Goal: Information Seeking & Learning: Stay updated

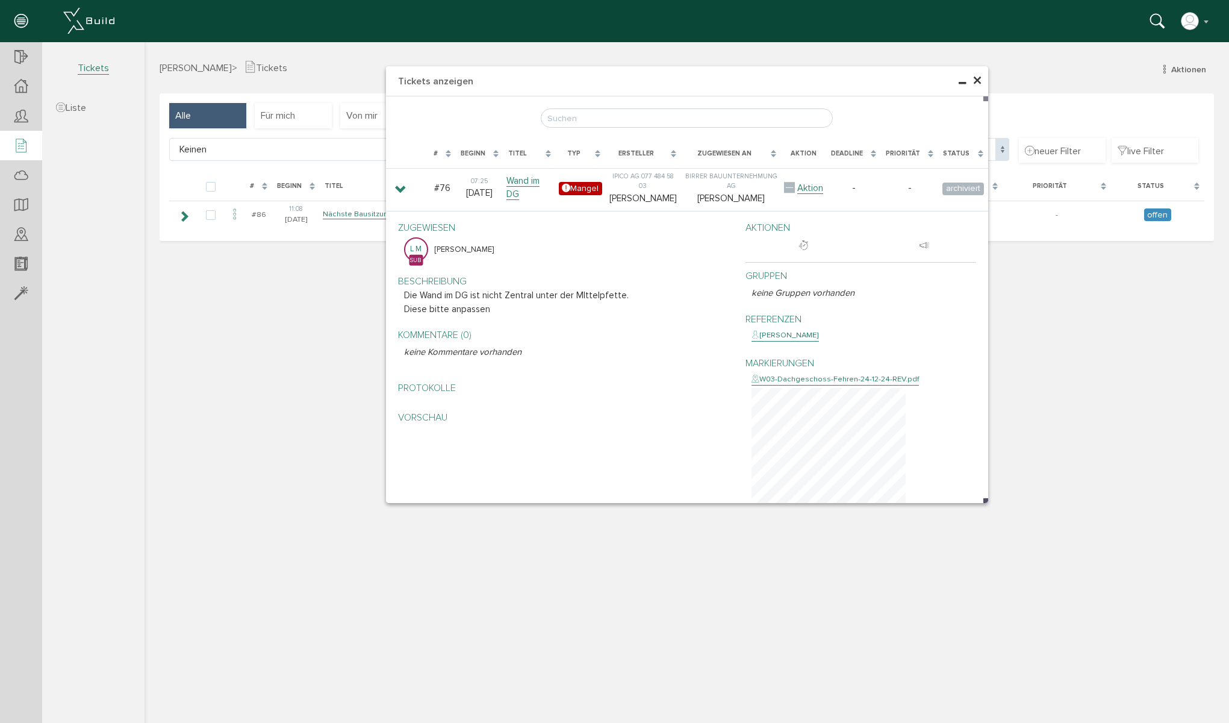
click at [976, 81] on span "×" at bounding box center [978, 80] width 10 height 23
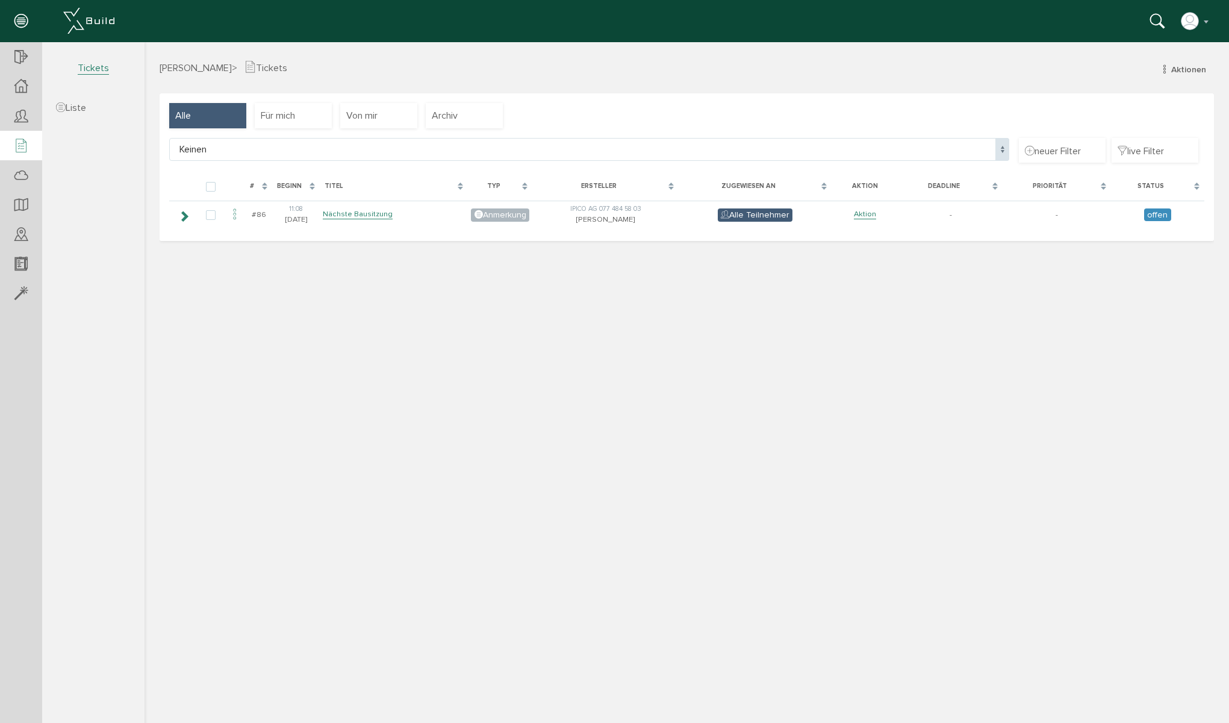
click at [86, 65] on span "Tickets" at bounding box center [93, 68] width 31 height 13
click at [13, 89] on div at bounding box center [21, 87] width 42 height 30
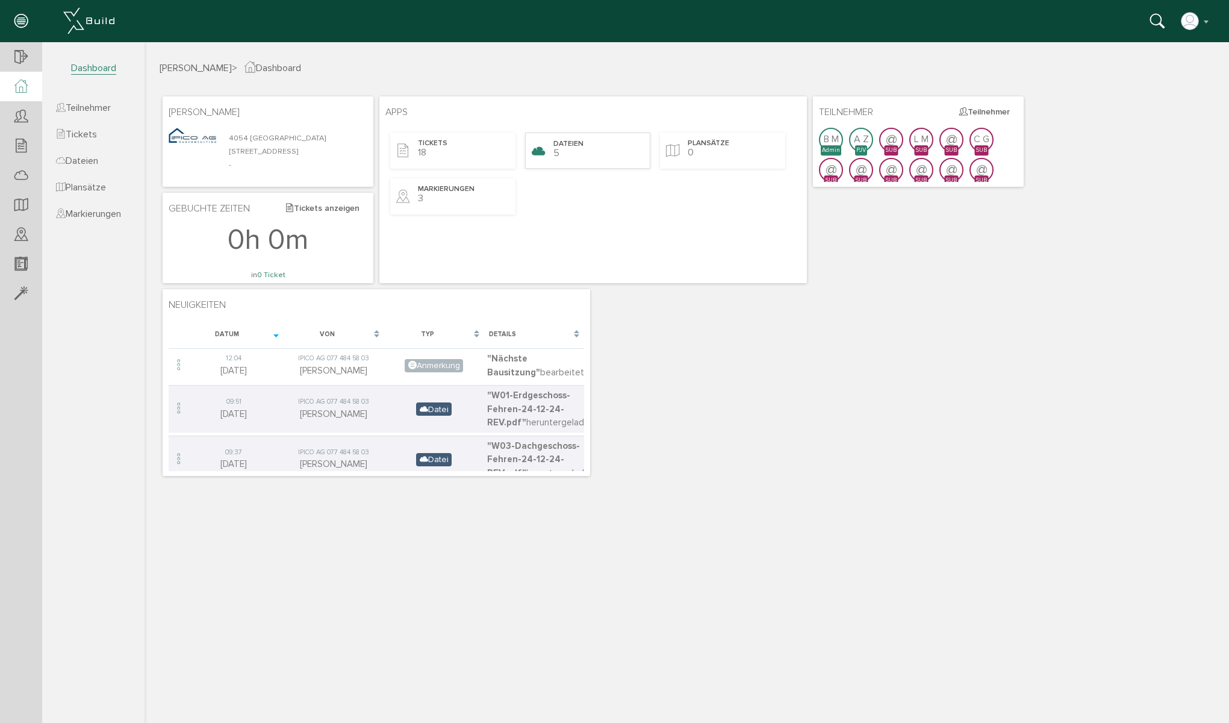
click at [590, 148] on div "Dateien 5" at bounding box center [587, 151] width 125 height 36
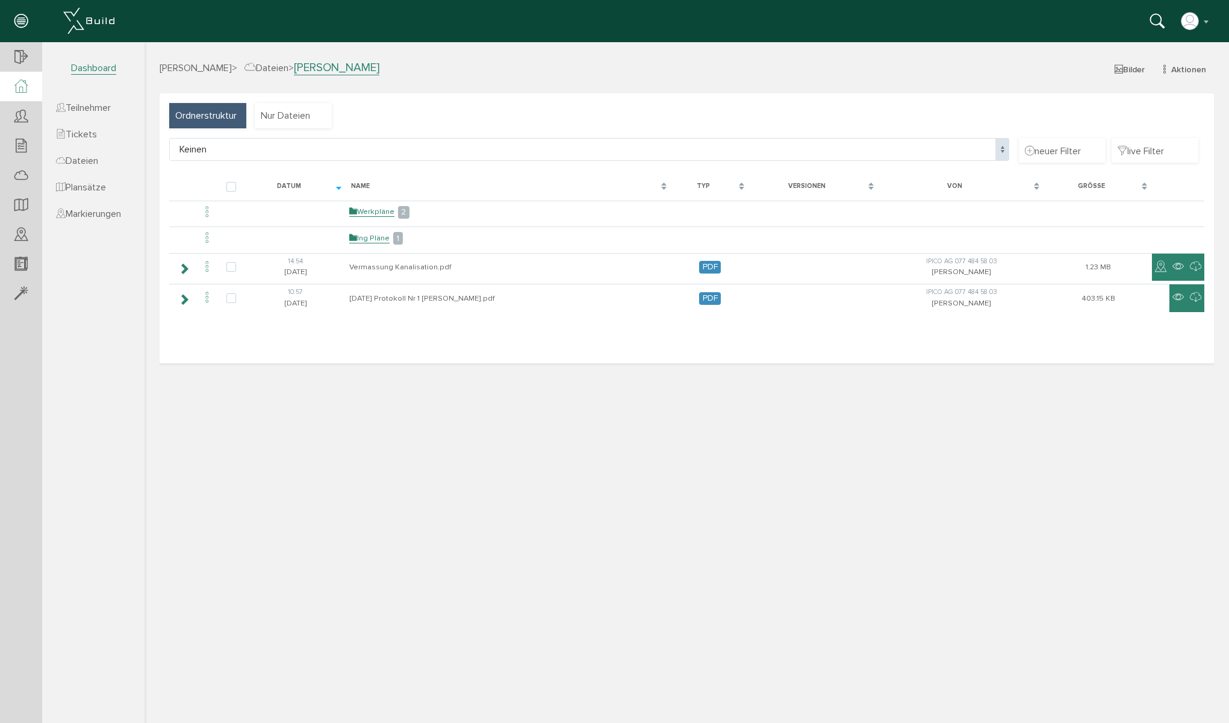
click at [20, 87] on icon at bounding box center [20, 87] width 13 height 14
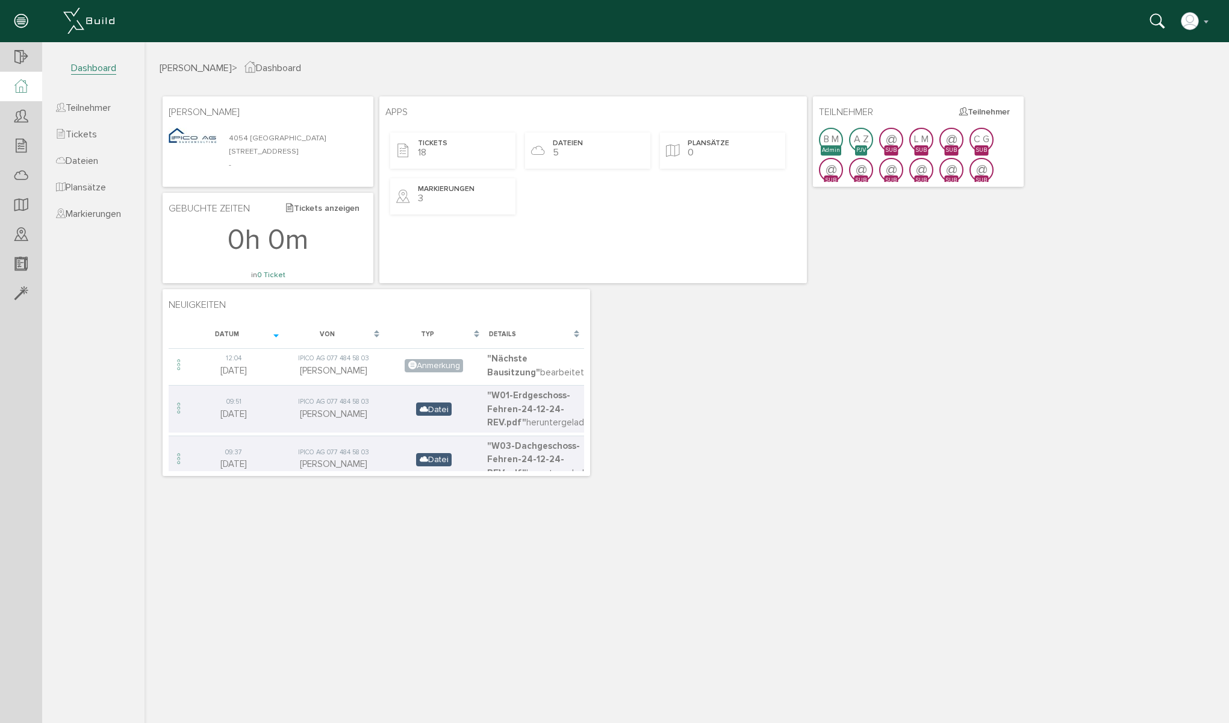
click at [79, 70] on span "Dashboard" at bounding box center [93, 68] width 45 height 13
click at [95, 161] on span "Dateien" at bounding box center [77, 161] width 42 height 12
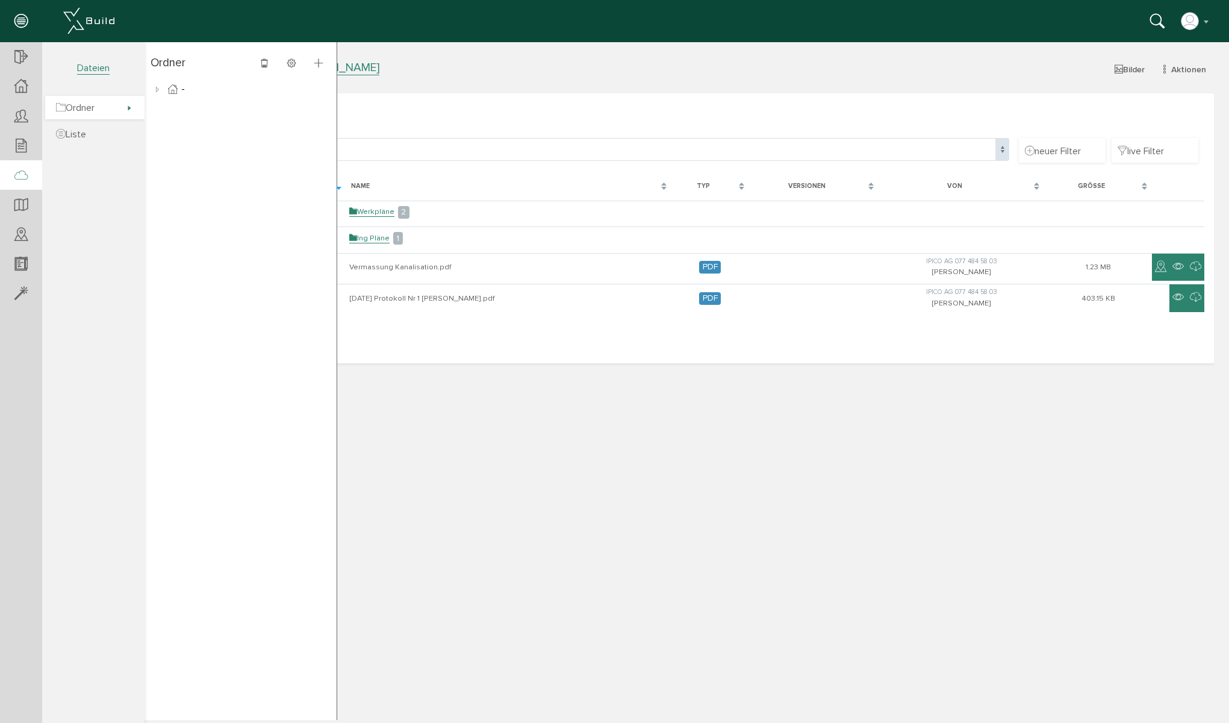
click at [95, 107] on span "Ordner" at bounding box center [75, 108] width 39 height 12
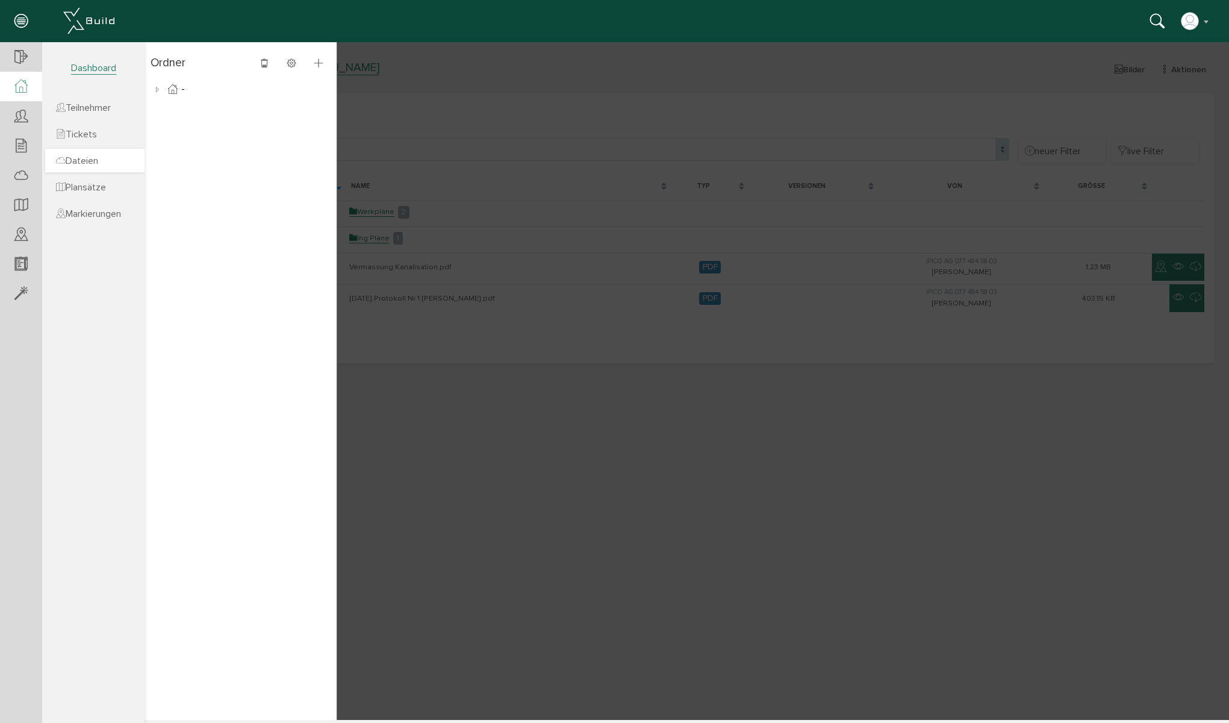
click at [93, 161] on span "Dateien" at bounding box center [77, 161] width 42 height 12
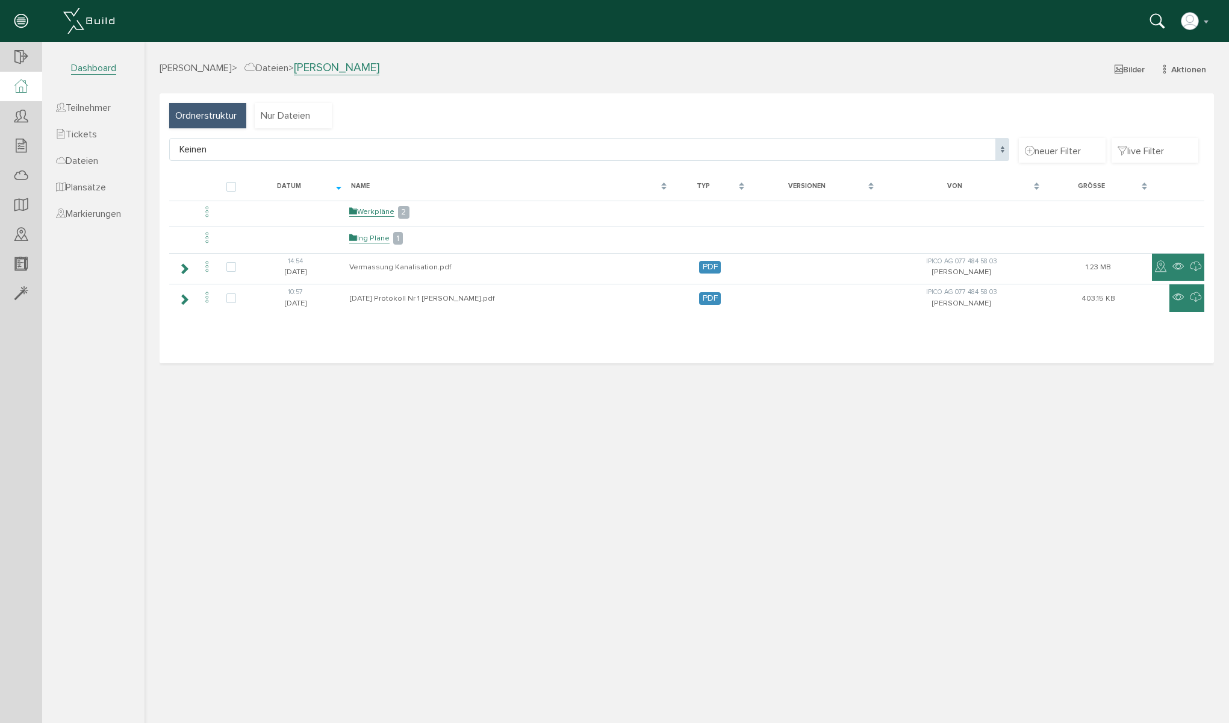
click at [17, 83] on icon at bounding box center [20, 87] width 13 height 14
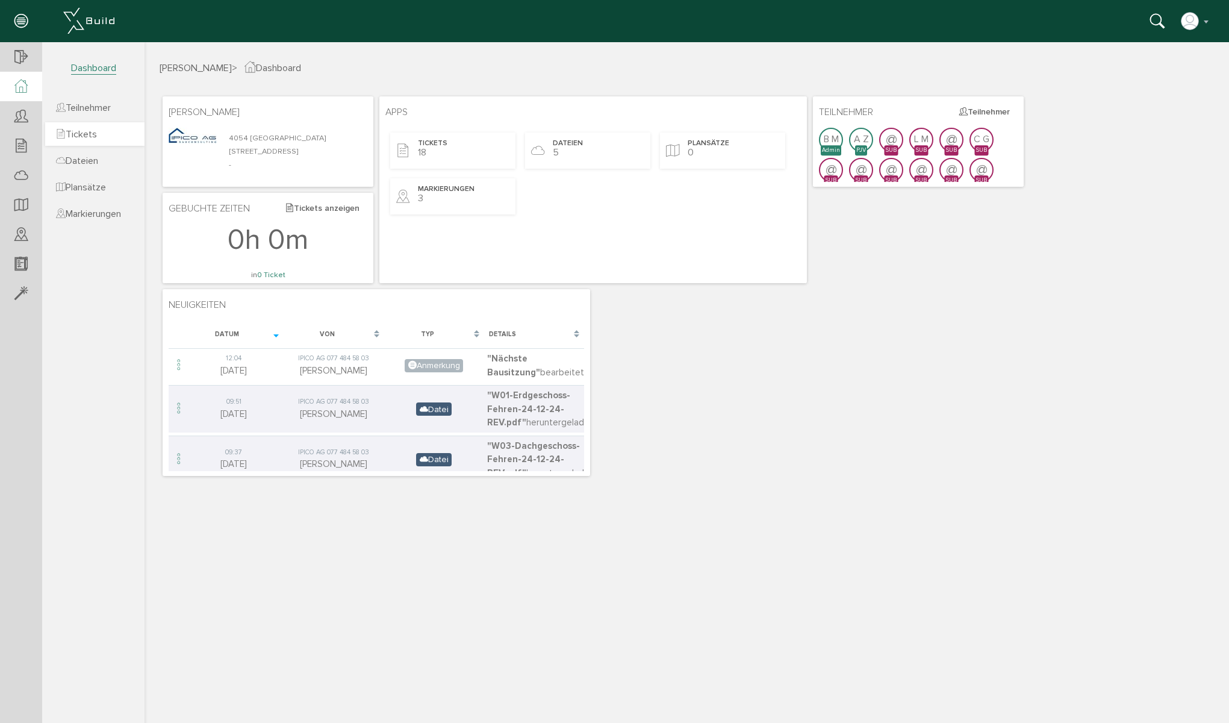
click at [89, 134] on span "Tickets" at bounding box center [76, 134] width 41 height 12
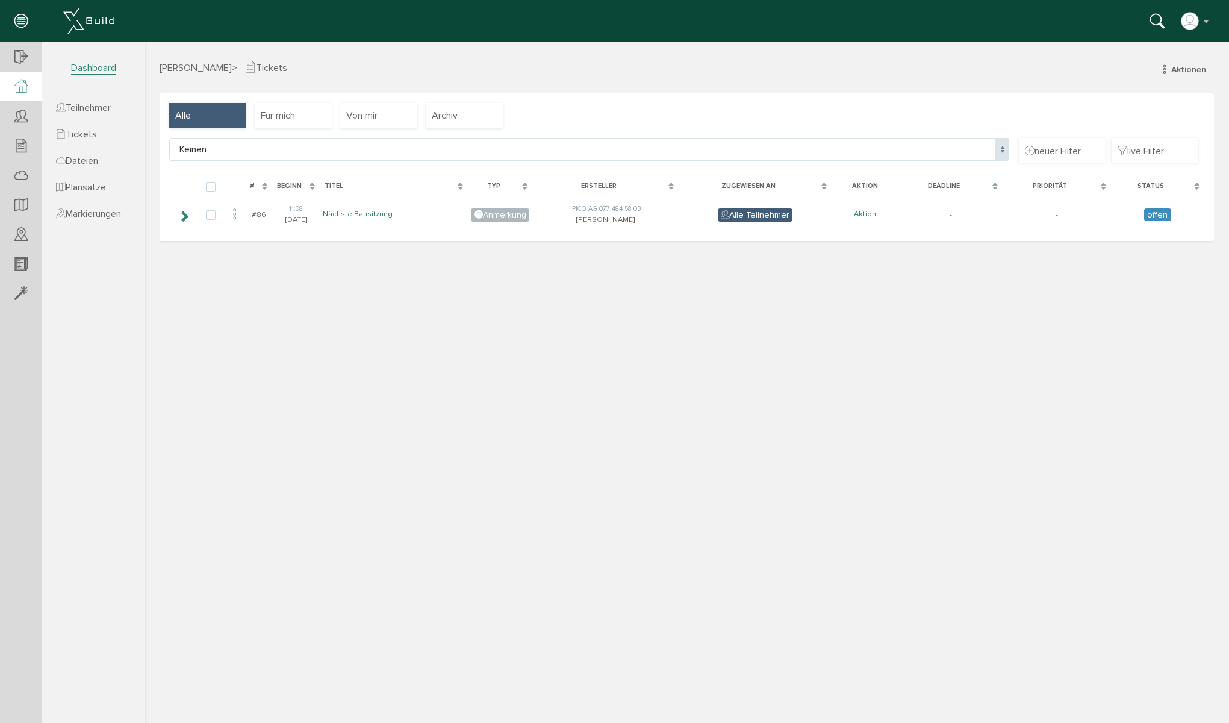
click at [27, 83] on icon at bounding box center [20, 87] width 13 height 14
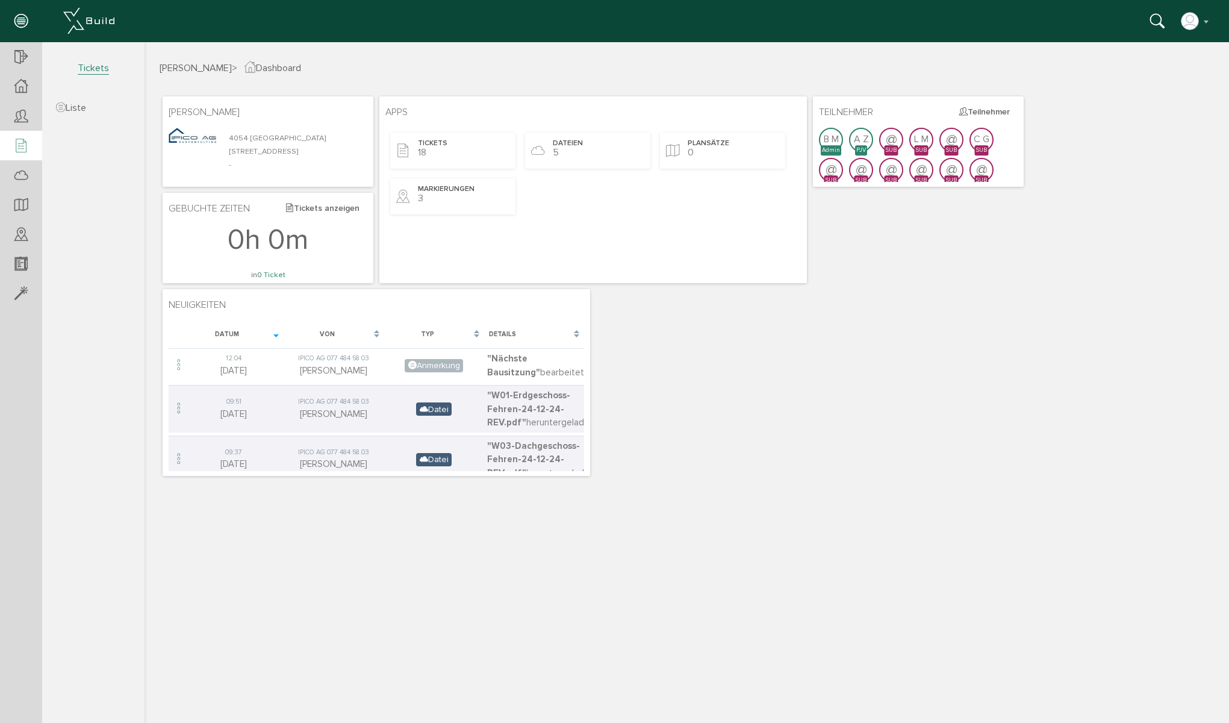
click at [26, 145] on icon at bounding box center [20, 146] width 13 height 17
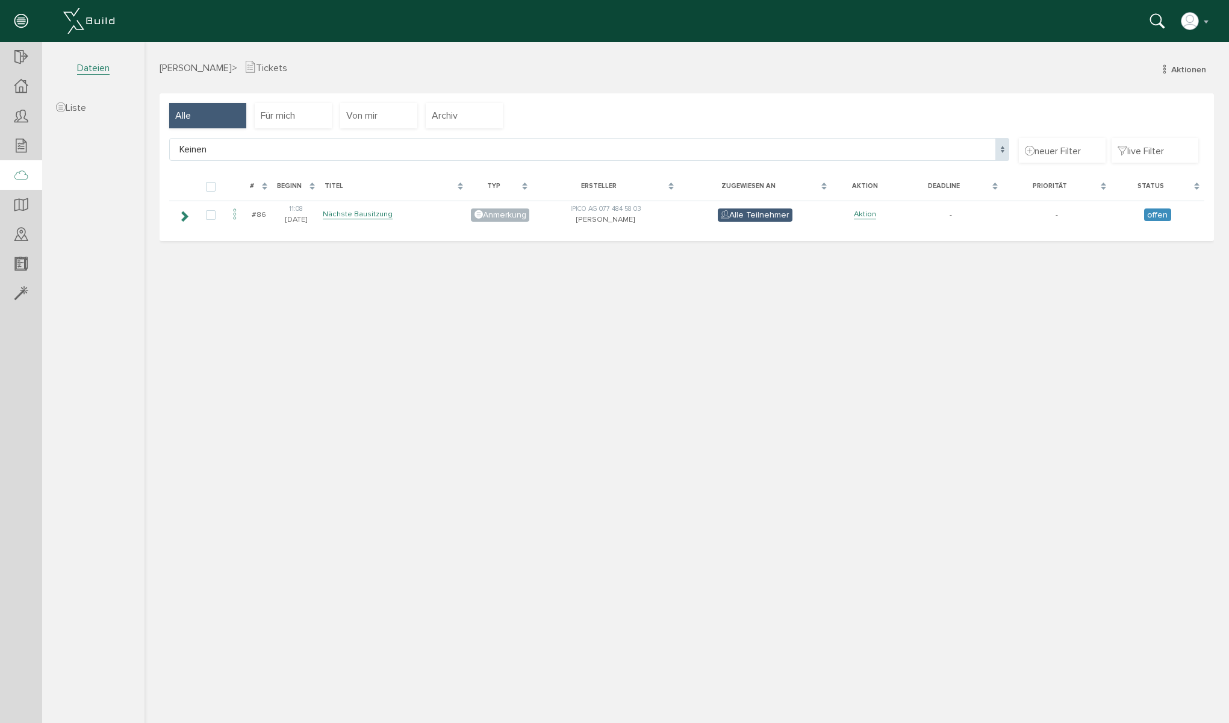
click at [20, 170] on icon at bounding box center [20, 175] width 13 height 17
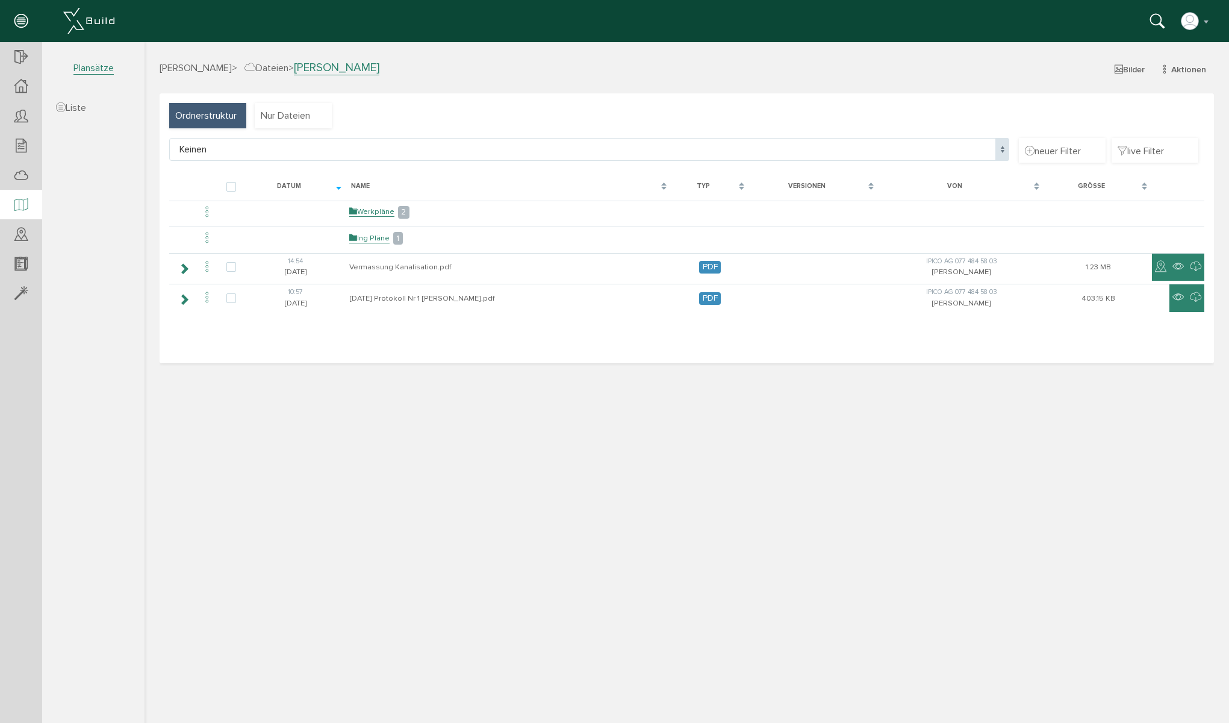
click at [17, 204] on icon at bounding box center [20, 205] width 13 height 17
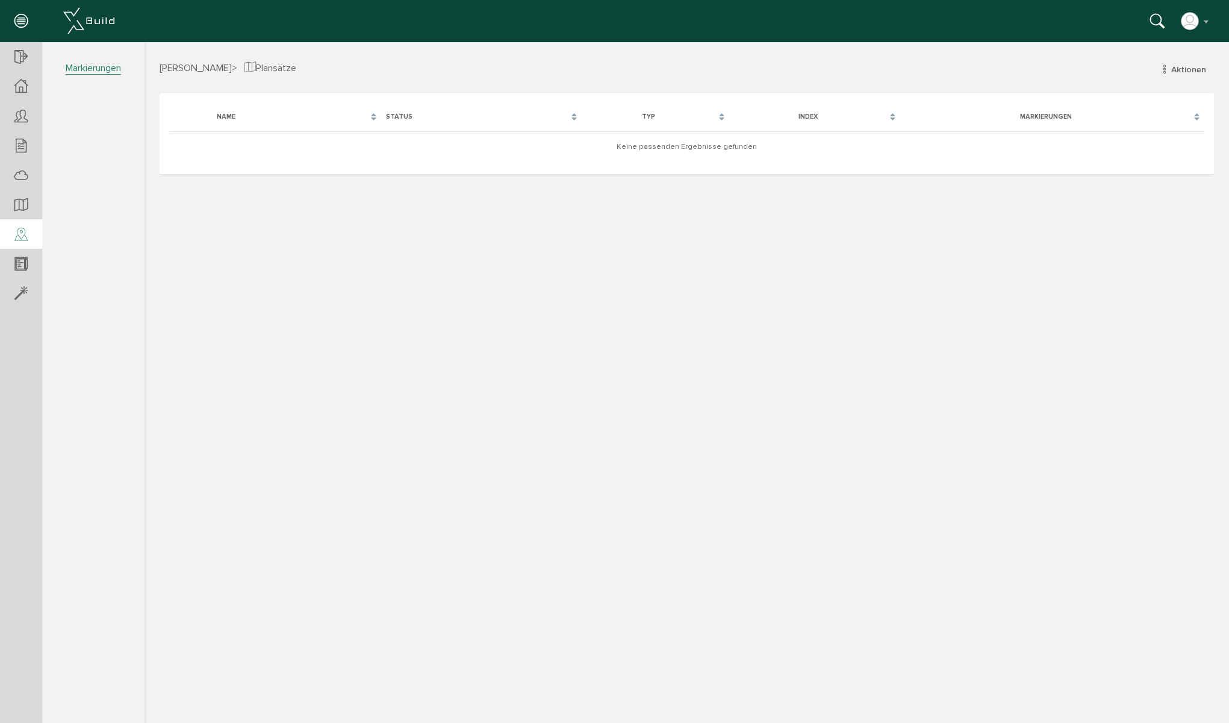
click at [18, 235] on icon at bounding box center [20, 234] width 13 height 17
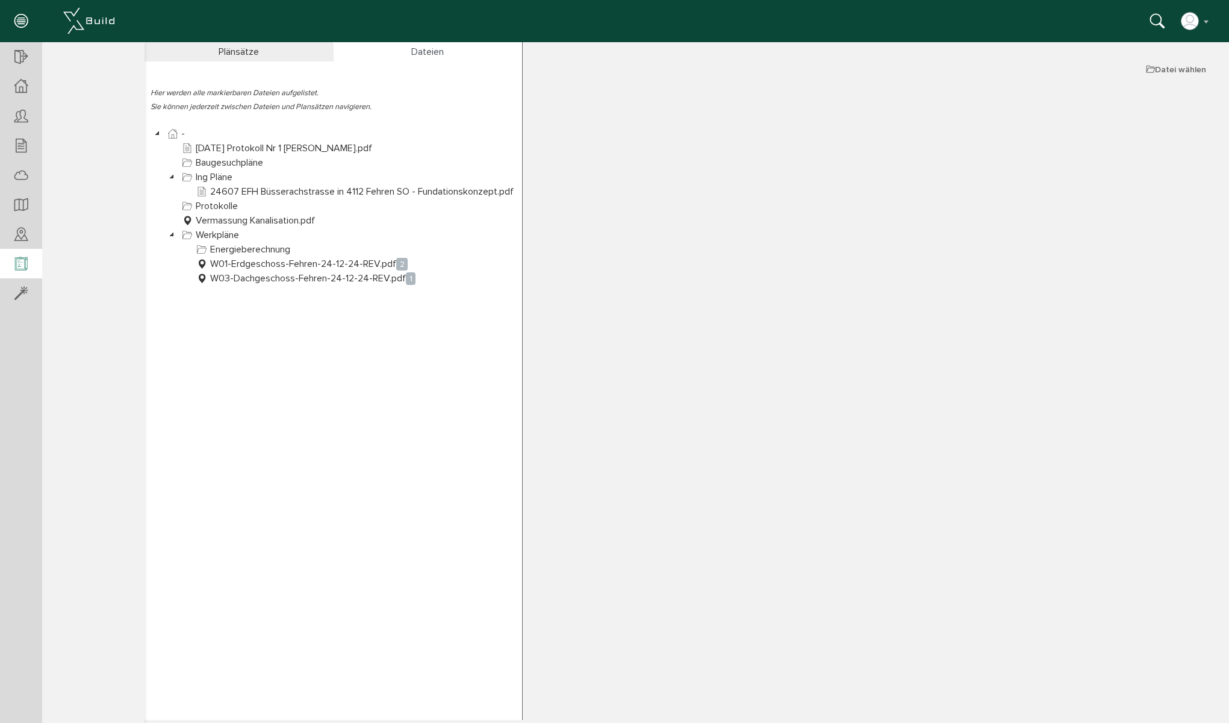
click at [14, 263] on div at bounding box center [21, 264] width 42 height 31
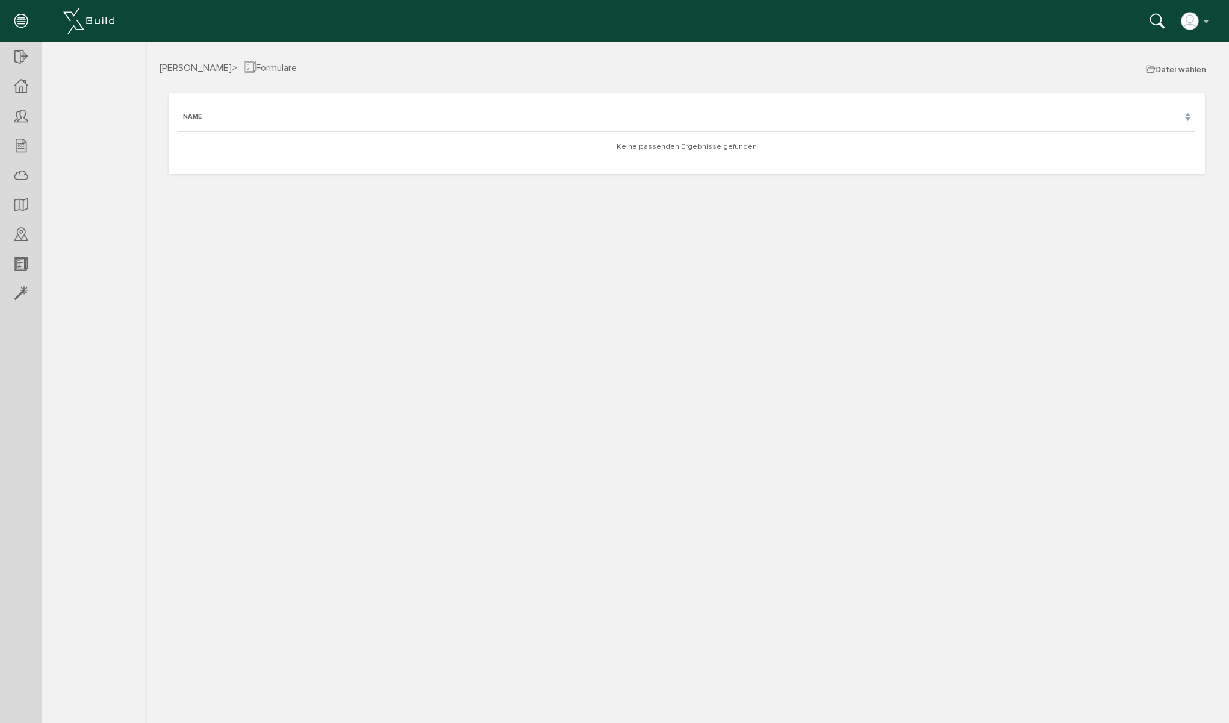
click at [23, 16] on icon at bounding box center [20, 21] width 13 height 17
click at [1206, 19] on button "button" at bounding box center [1196, 21] width 31 height 18
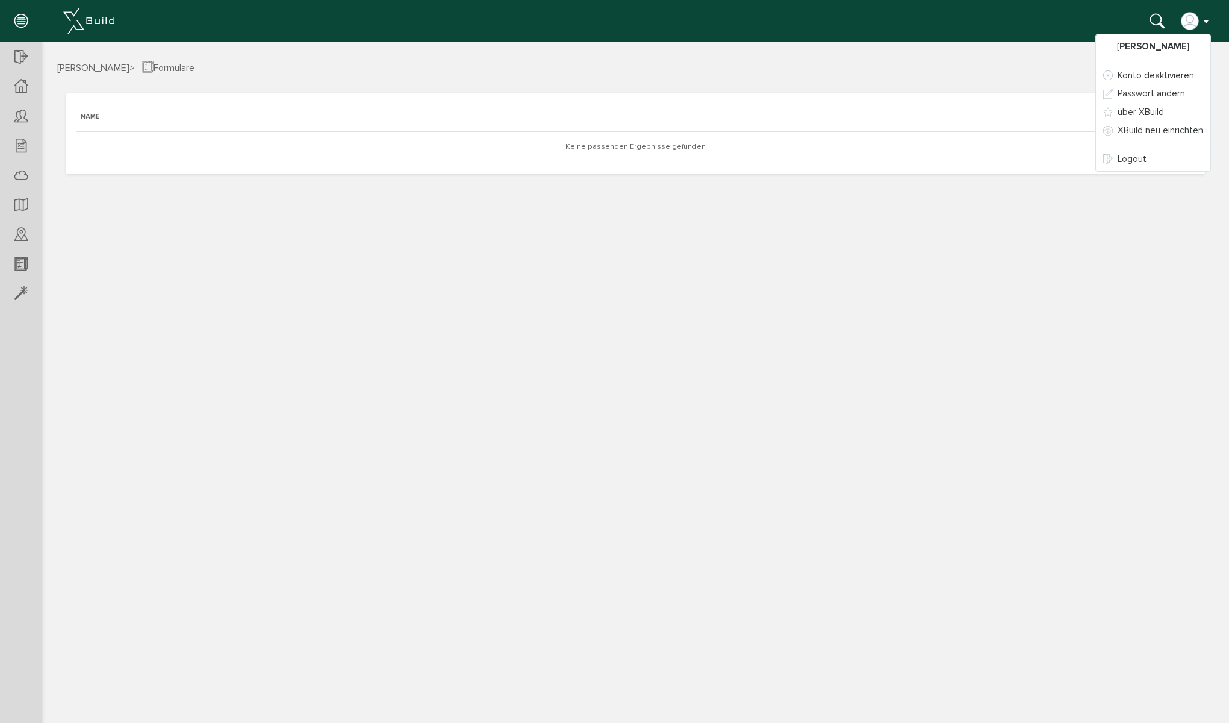
click at [1206, 19] on button "button" at bounding box center [1196, 21] width 31 height 18
click at [18, 86] on icon at bounding box center [20, 87] width 13 height 14
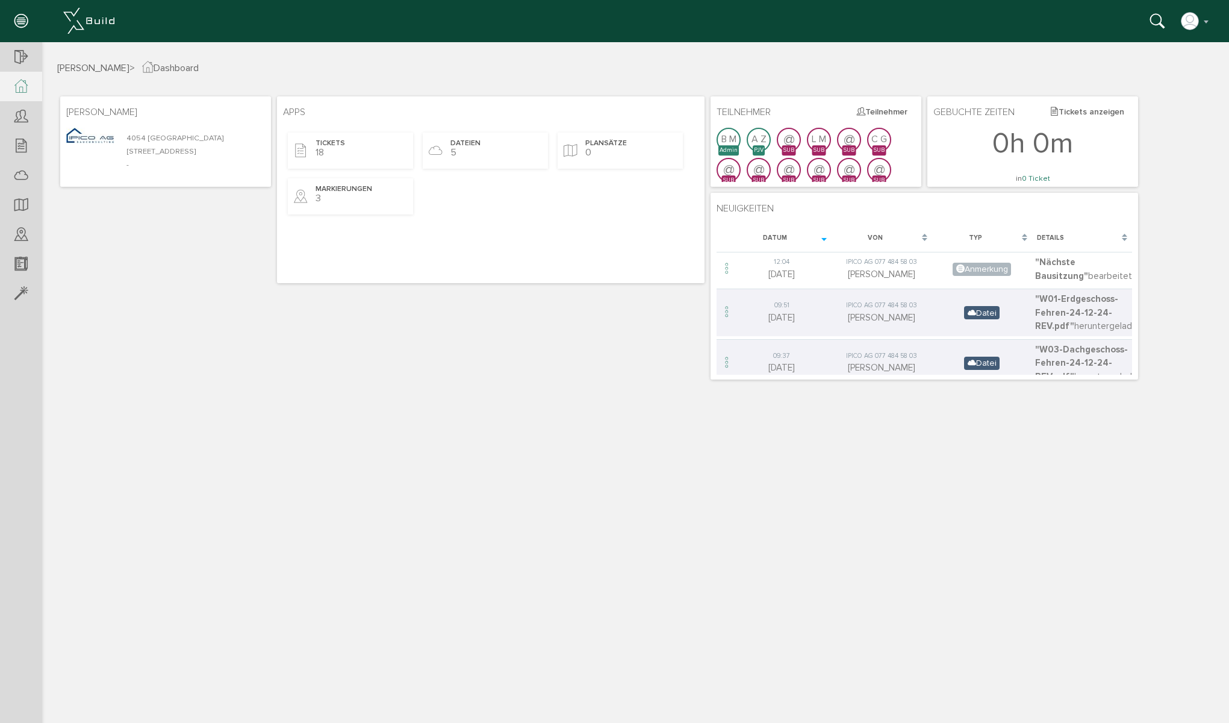
click at [163, 122] on section "Simonazzi Massimo 4054 Basel Morgartenring 78 -" at bounding box center [165, 141] width 211 height 90
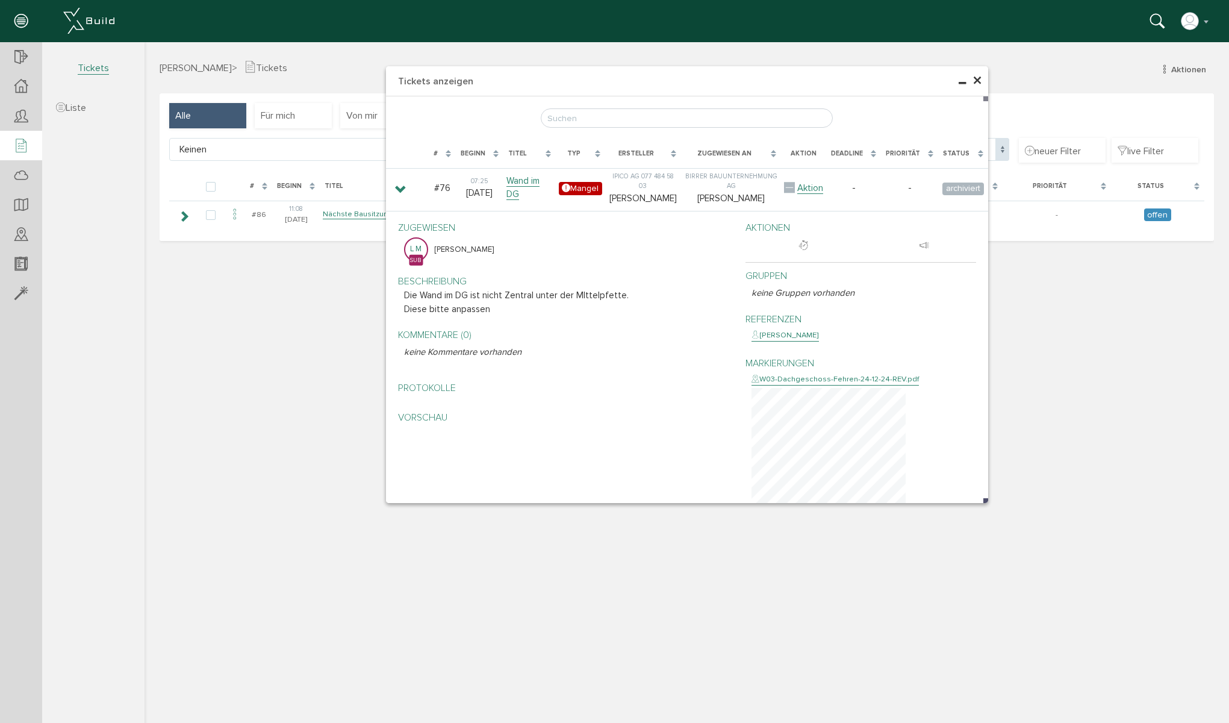
click at [977, 80] on span "×" at bounding box center [978, 80] width 10 height 23
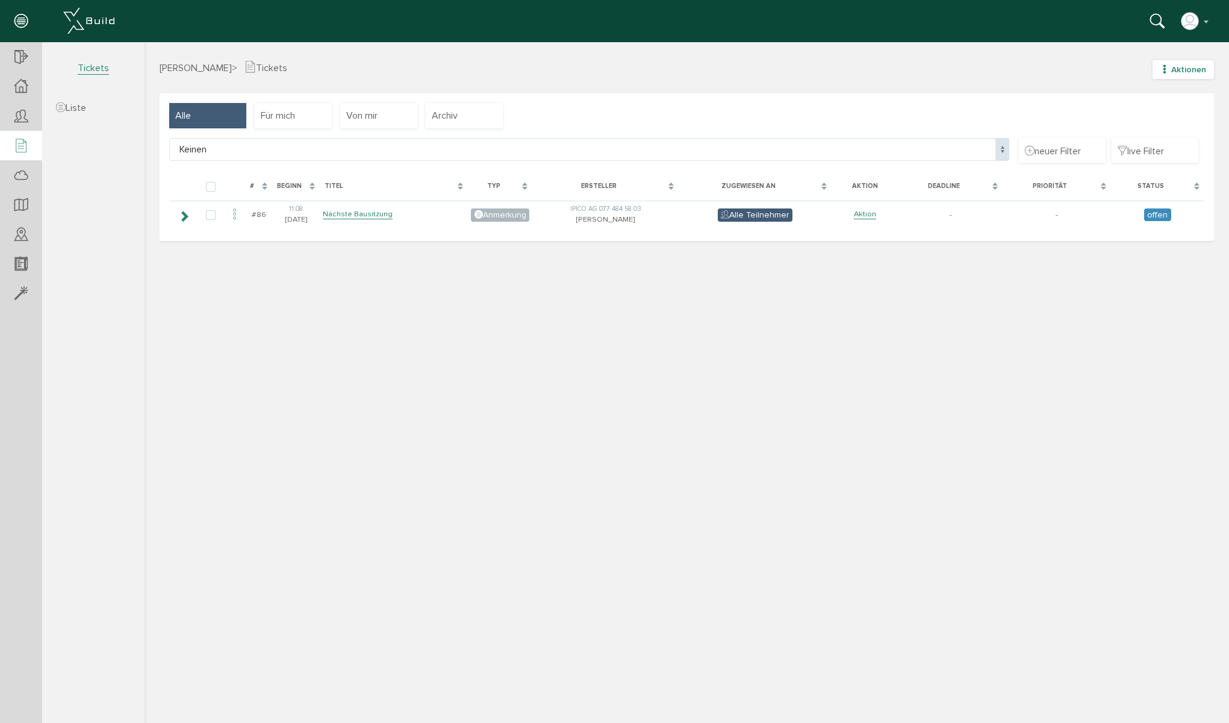
click at [1169, 70] on icon "button" at bounding box center [1165, 69] width 8 height 10
click at [1168, 107] on link "Ticketliste" at bounding box center [1175, 110] width 95 height 19
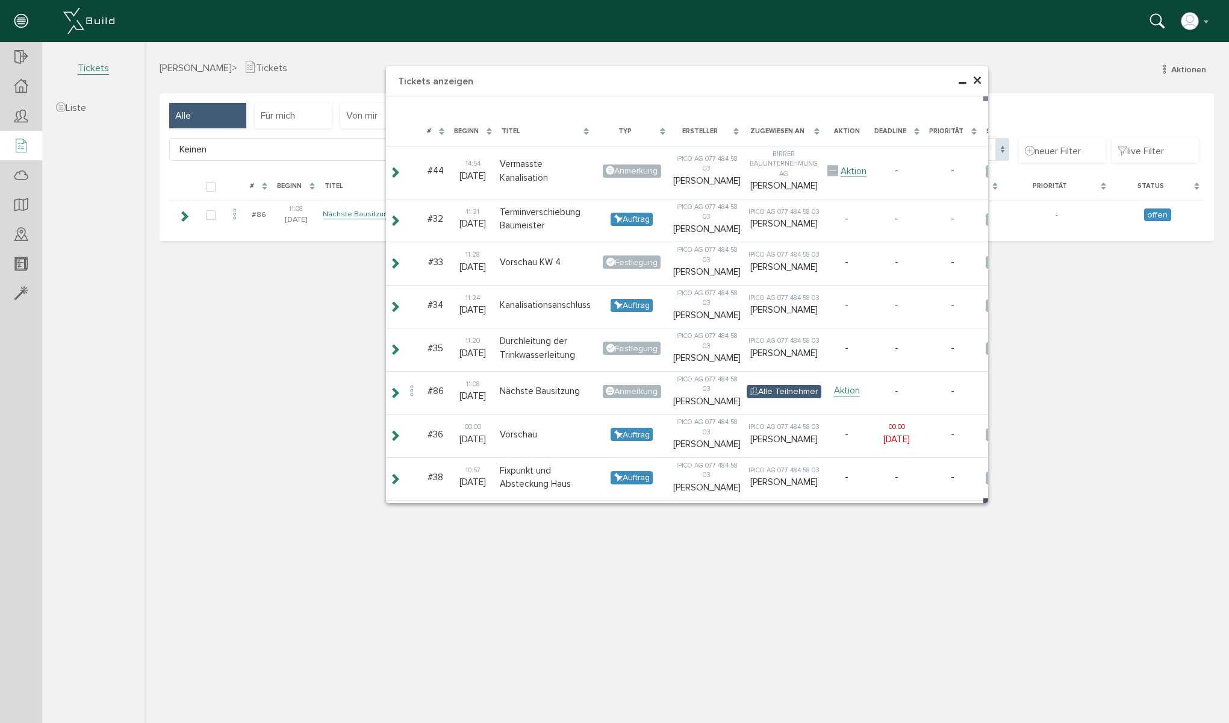
click at [278, 357] on div "× Tickets anzeigen Lade, bitte warten... # Beginn Titel Typ Ersteller Zugewiese…" at bounding box center [687, 381] width 1085 height 678
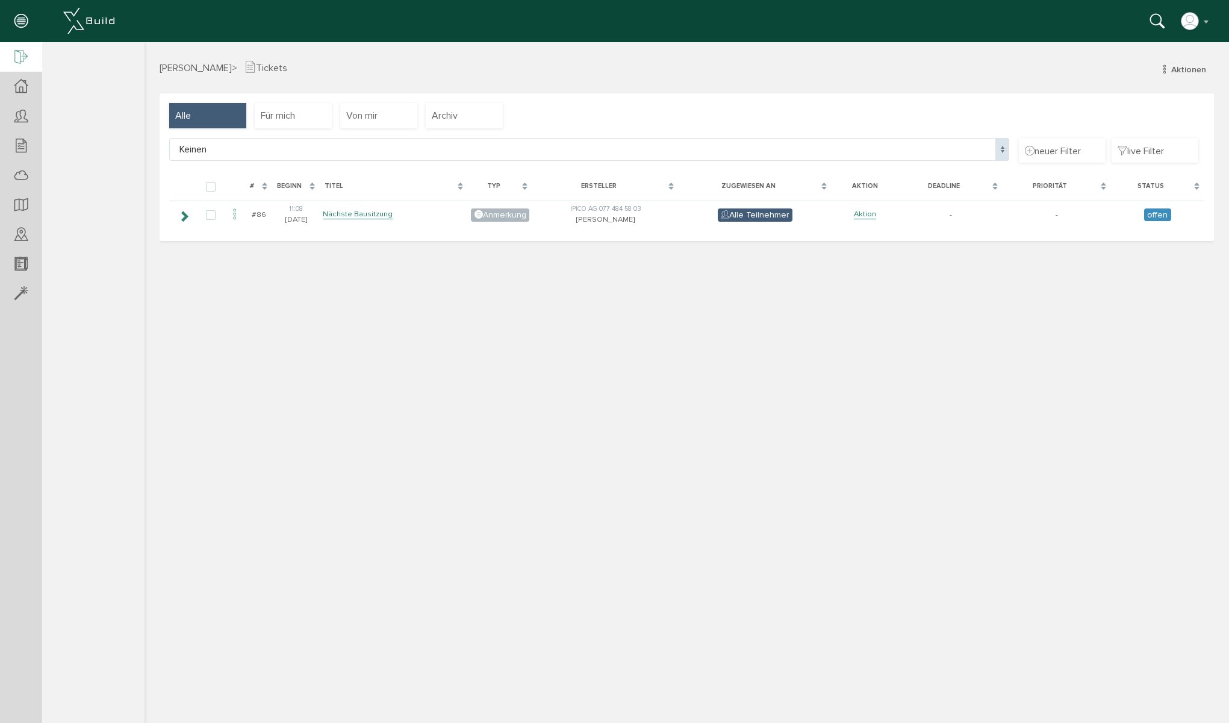
click at [16, 54] on icon at bounding box center [20, 57] width 13 height 17
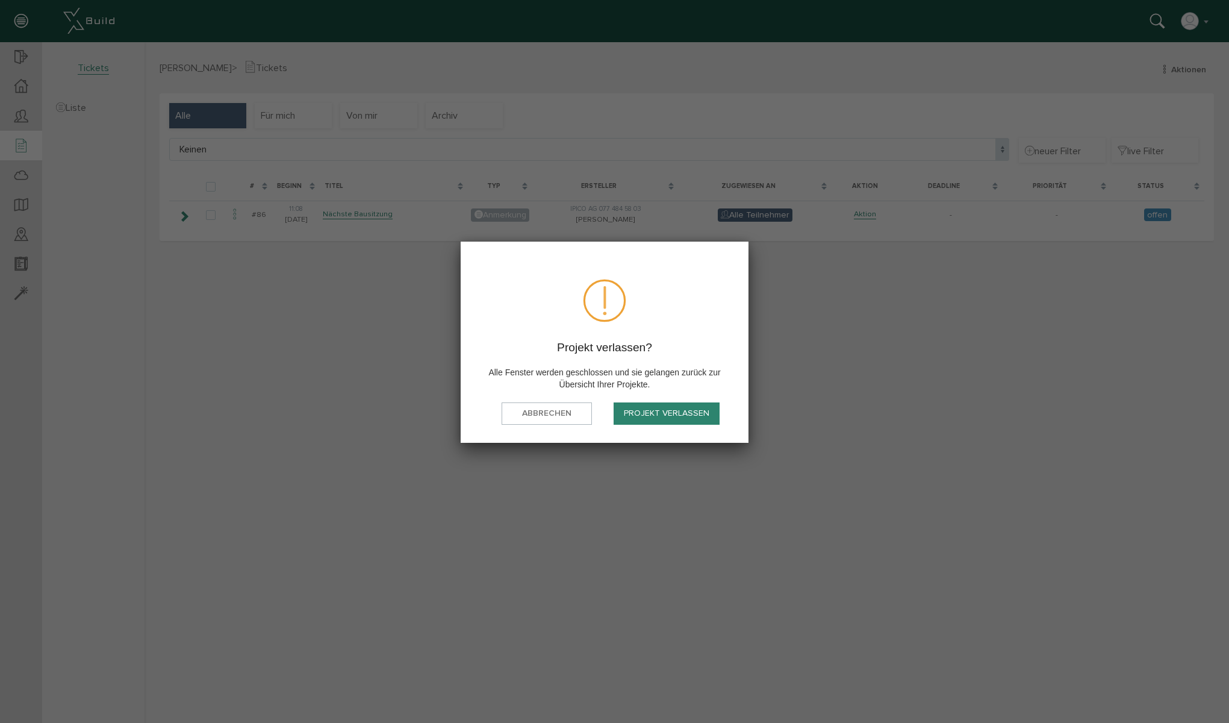
click at [651, 414] on button "Projekt verlassen" at bounding box center [667, 413] width 106 height 22
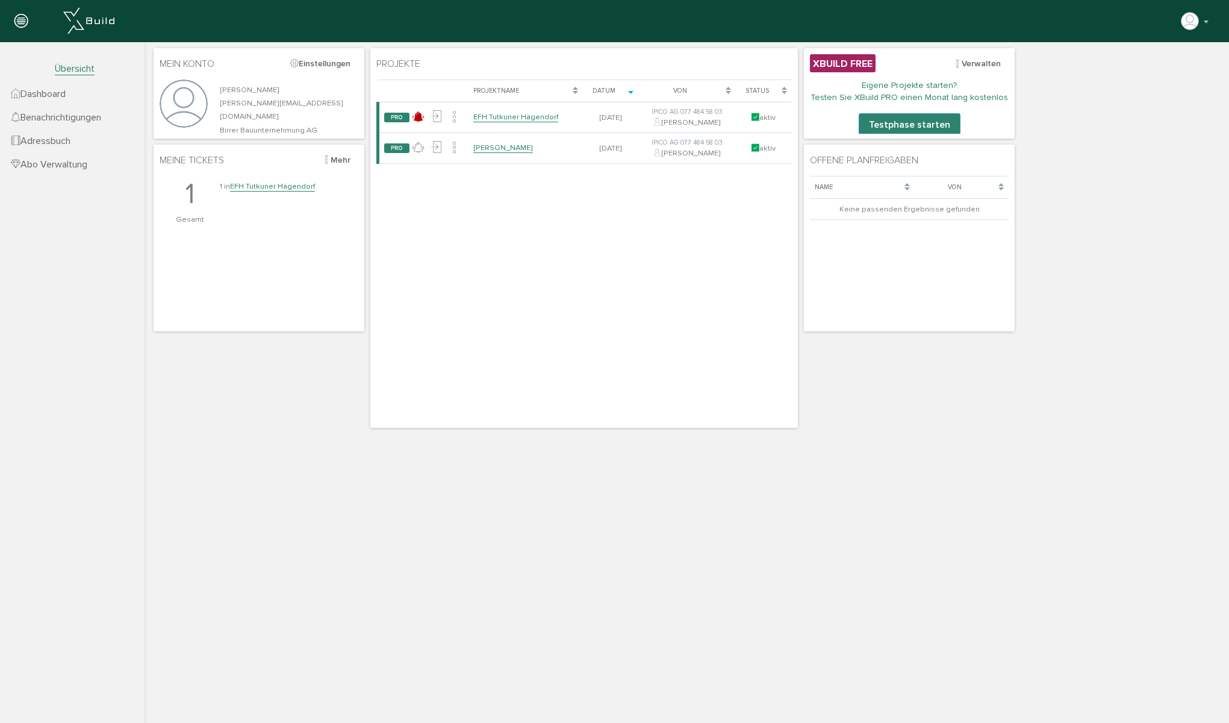
click at [42, 91] on span "Dashboard" at bounding box center [38, 94] width 55 height 12
click at [322, 163] on icon at bounding box center [326, 160] width 8 height 10
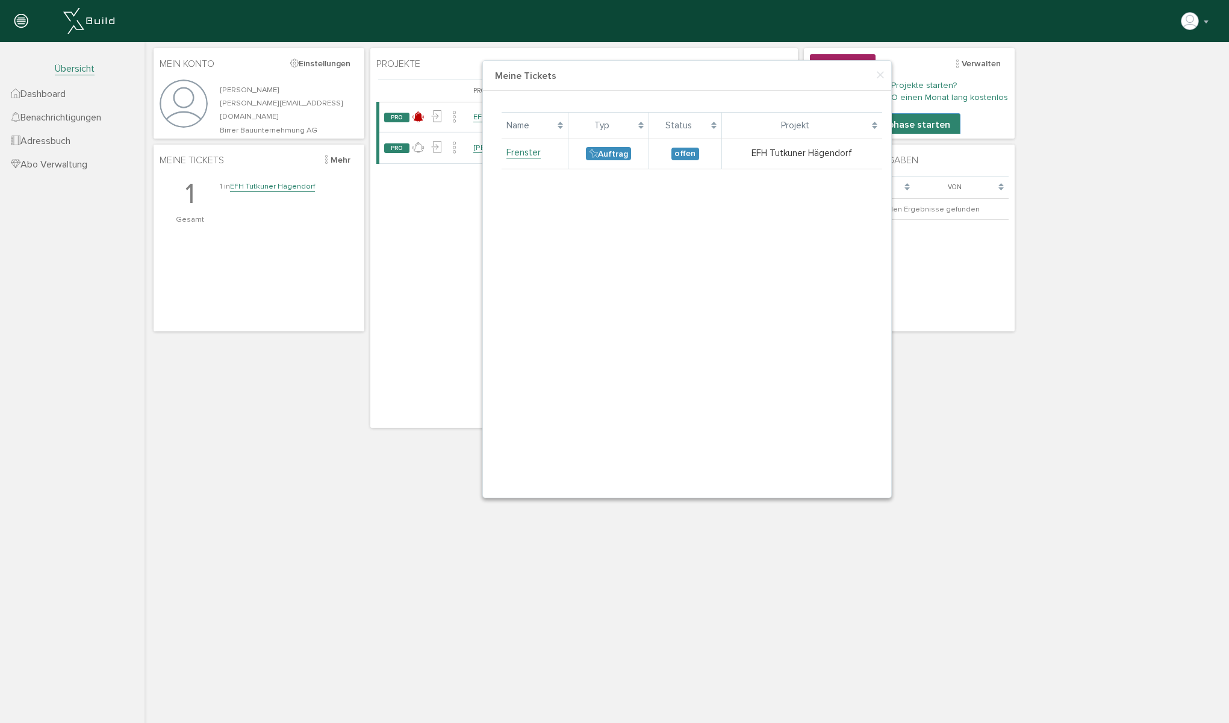
click at [619, 245] on div "Lade, bitte warten... Name Typ Status Projekt Frenster Auftrag offen EFH Tutkun…" at bounding box center [692, 294] width 399 height 407
click at [878, 70] on span "×" at bounding box center [881, 75] width 10 height 23
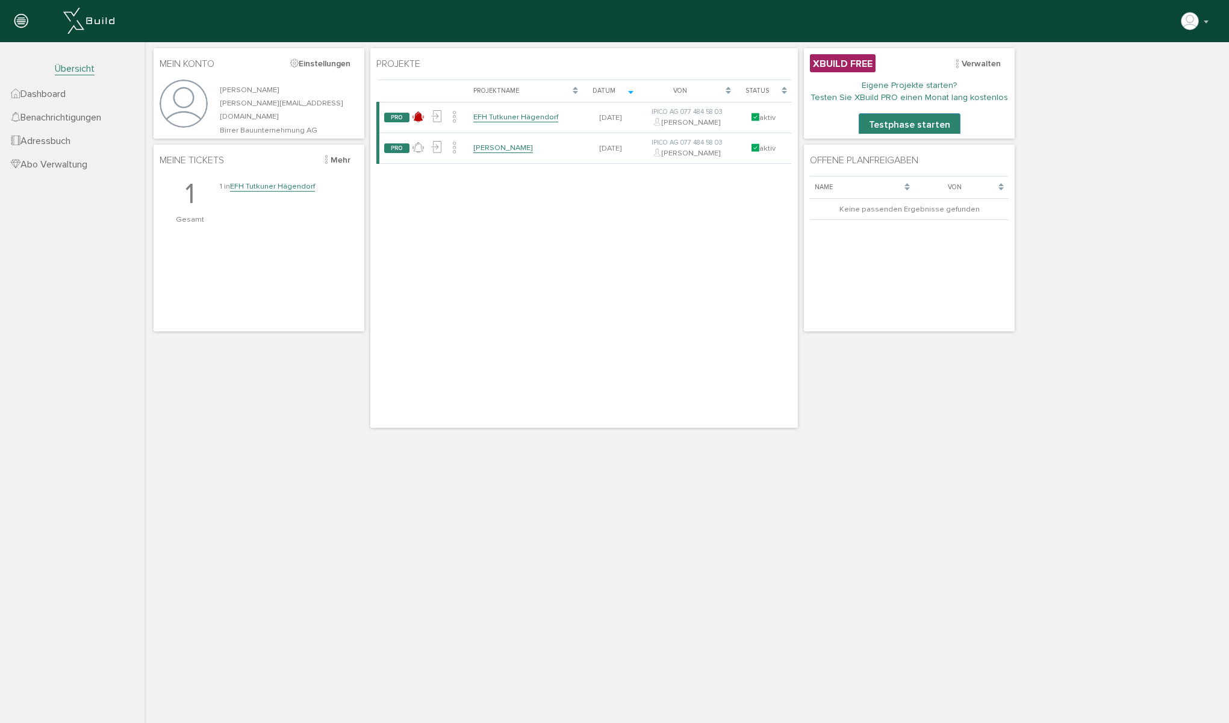
click at [1144, 216] on div "Mein Konto Einstellungen Lukas Meier lukasmeier@birrer-bau.ch Birrer Bauunterne…" at bounding box center [687, 237] width 1073 height 385
click at [42, 95] on span "Dashboard" at bounding box center [38, 94] width 55 height 12
click at [84, 117] on span "Benachrichtigungen" at bounding box center [56, 117] width 90 height 12
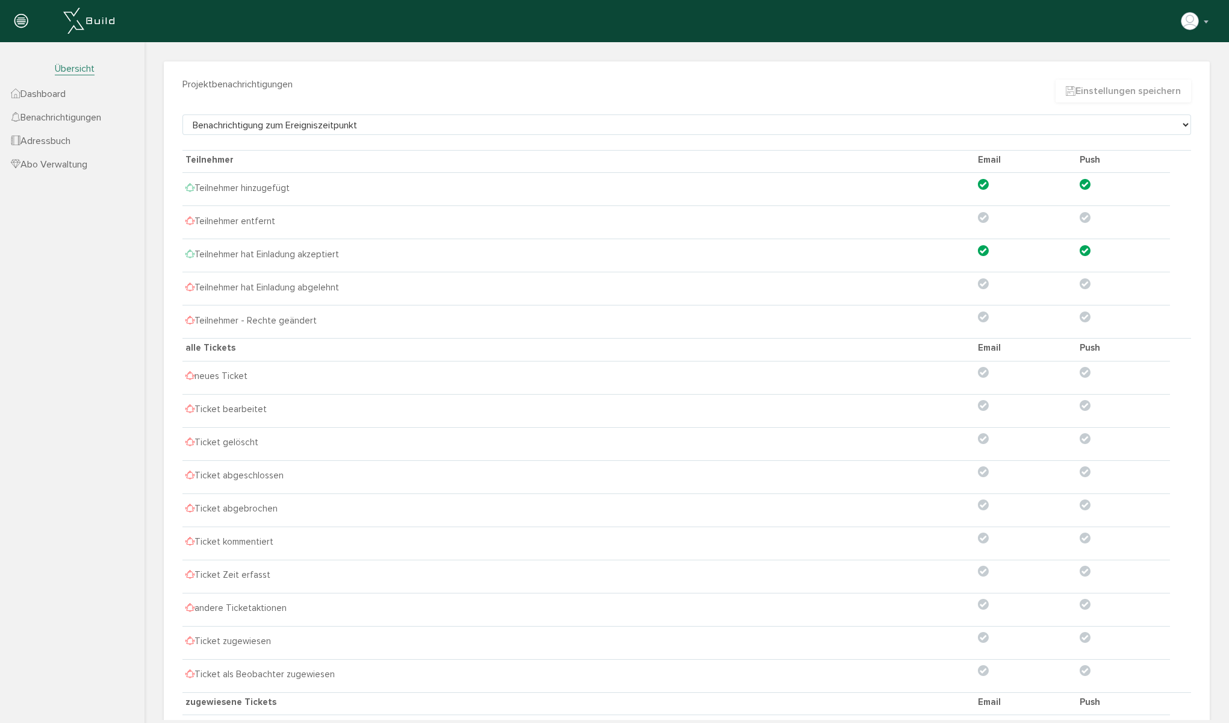
click at [63, 70] on span "Übersicht" at bounding box center [75, 69] width 40 height 13
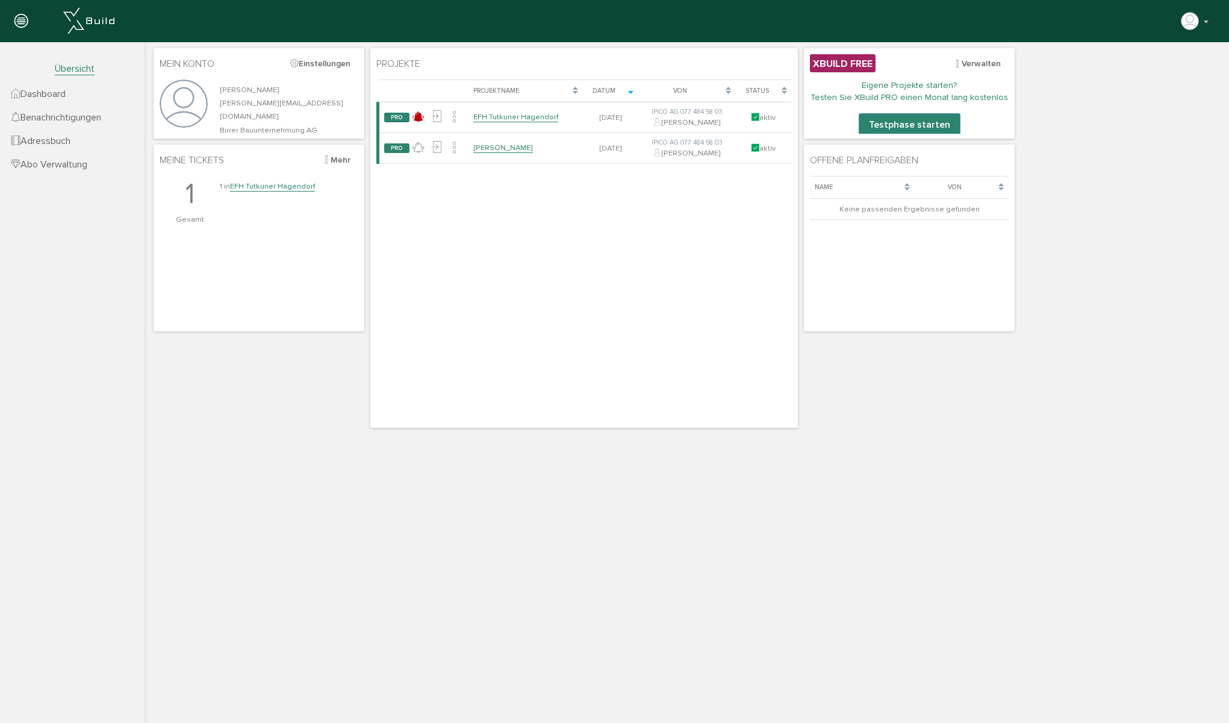
click at [55, 97] on span "Dashboard" at bounding box center [38, 94] width 55 height 12
click at [55, 93] on span "Dashboard" at bounding box center [38, 94] width 55 height 12
click at [329, 163] on button "Mehr" at bounding box center [336, 160] width 44 height 19
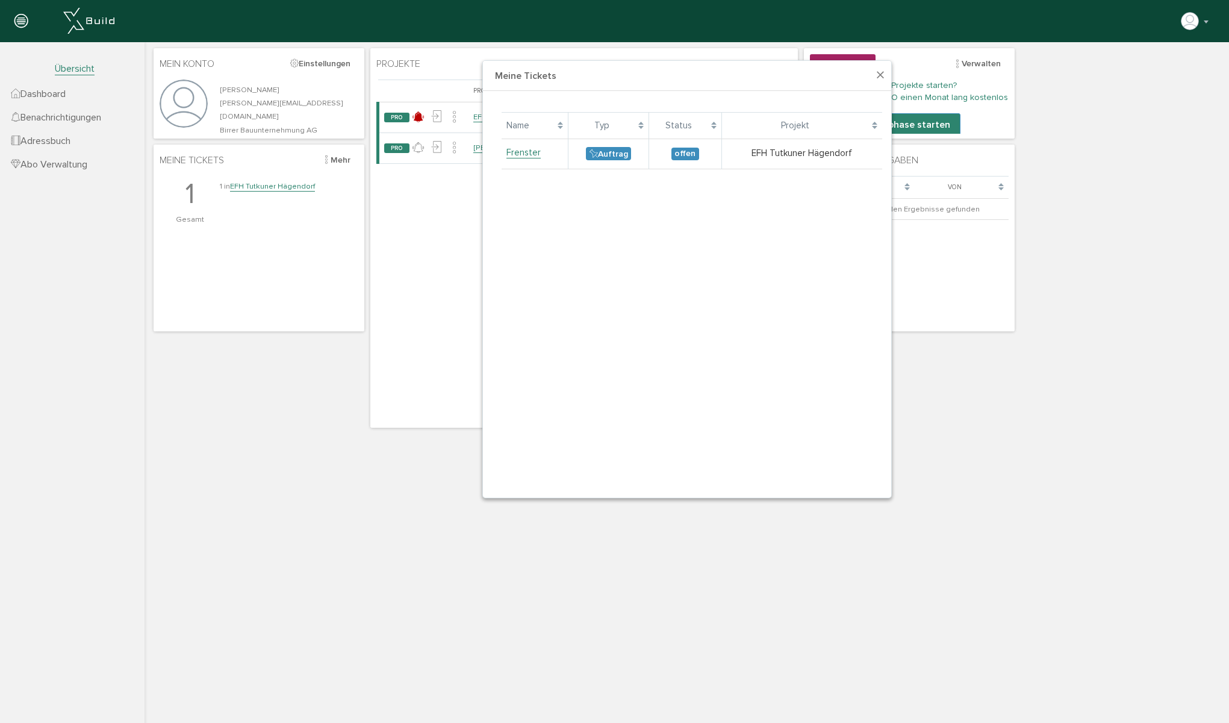
click at [879, 75] on span "×" at bounding box center [881, 75] width 10 height 23
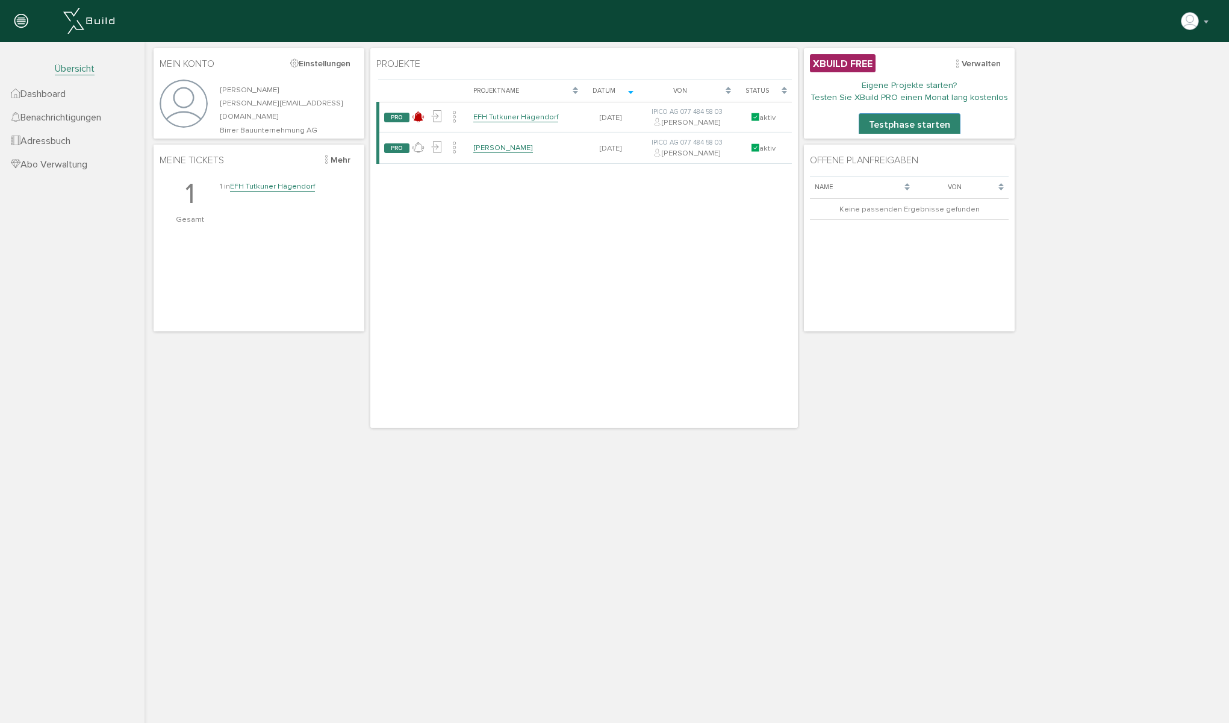
click at [22, 15] on icon at bounding box center [20, 21] width 13 height 17
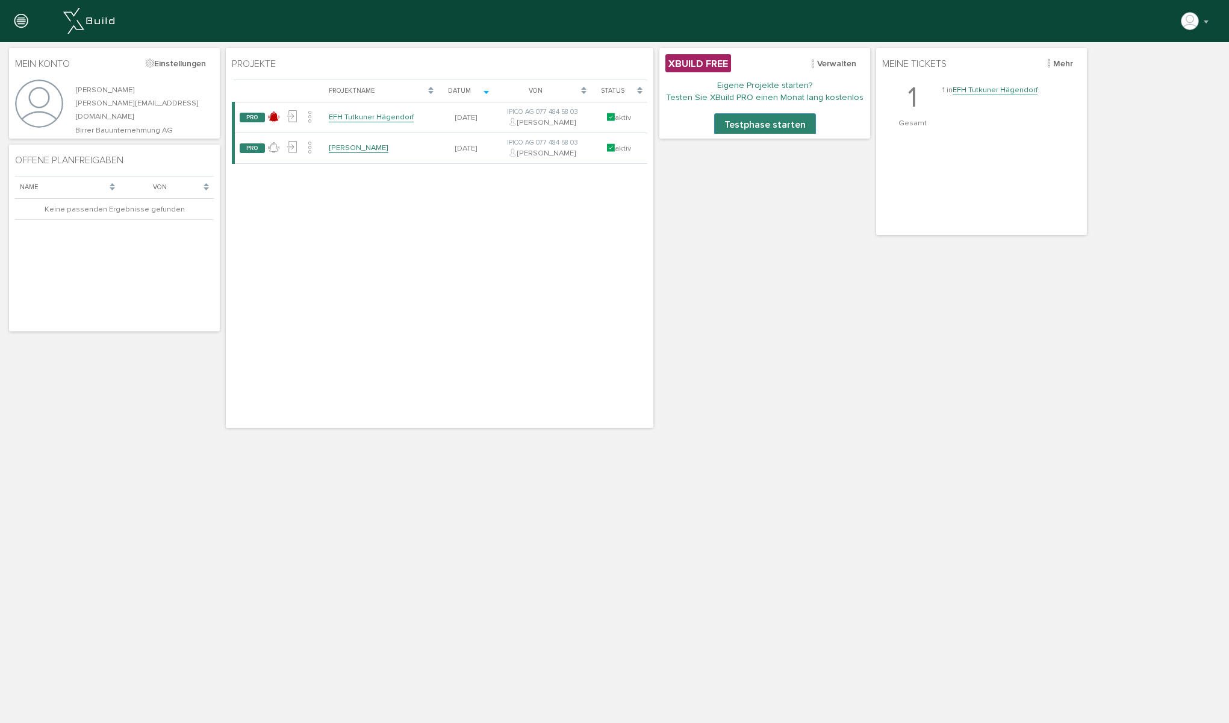
click at [15, 20] on div at bounding box center [21, 21] width 42 height 43
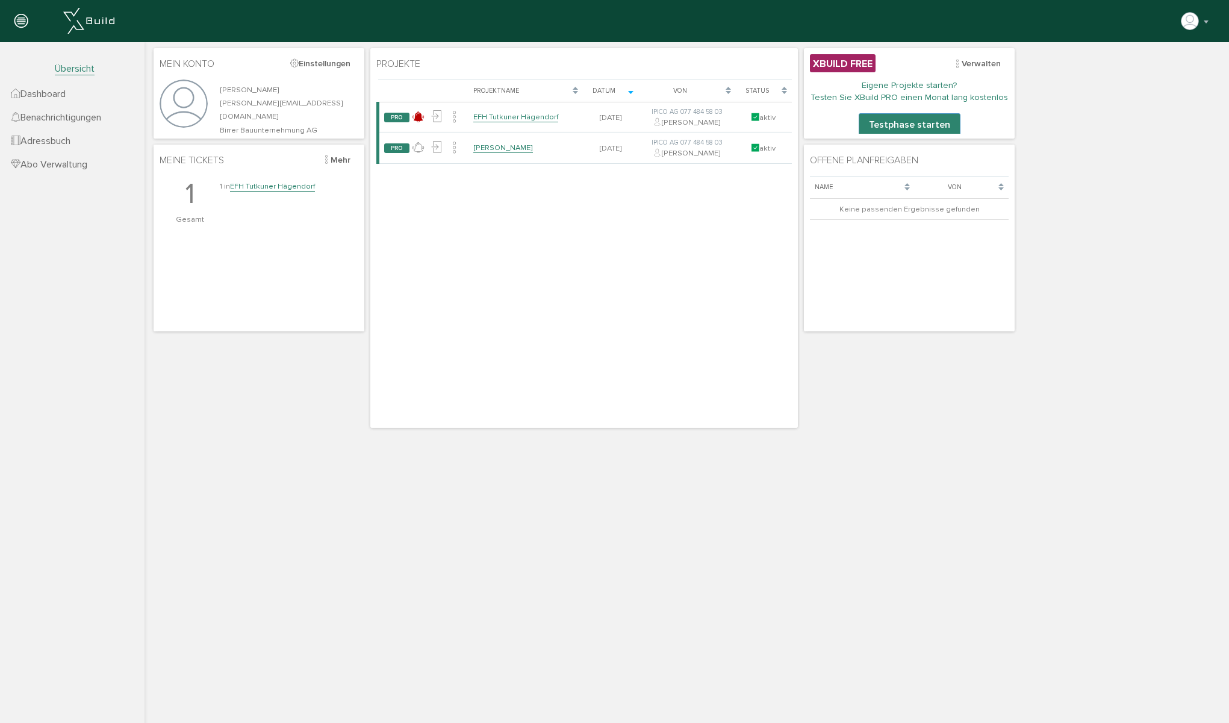
click at [43, 116] on span "Benachrichtigungen" at bounding box center [56, 117] width 90 height 12
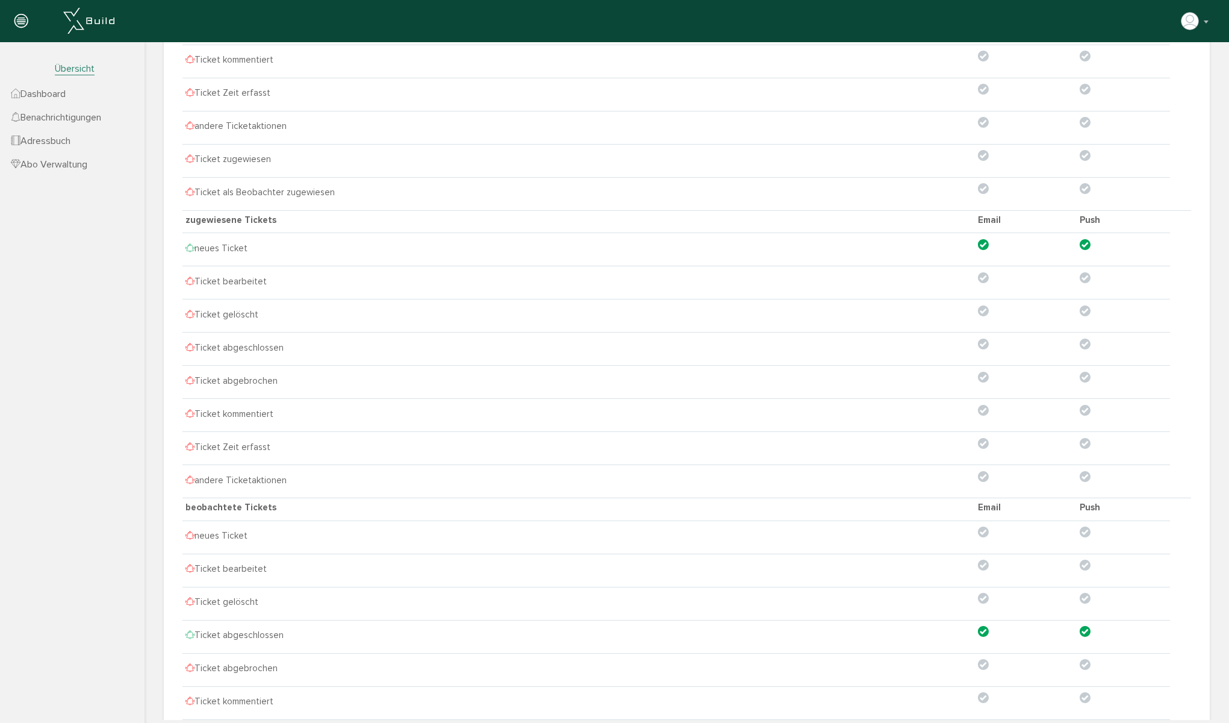
scroll to position [542, 0]
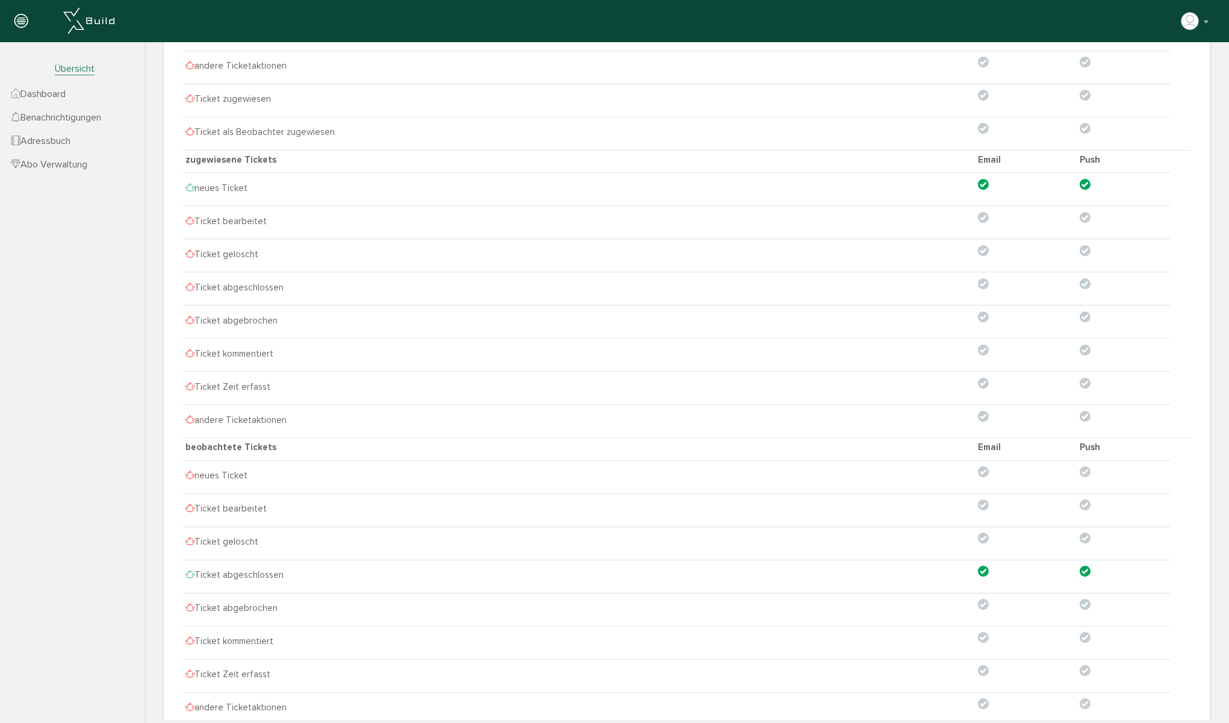
click at [188, 186] on icon at bounding box center [190, 188] width 9 height 11
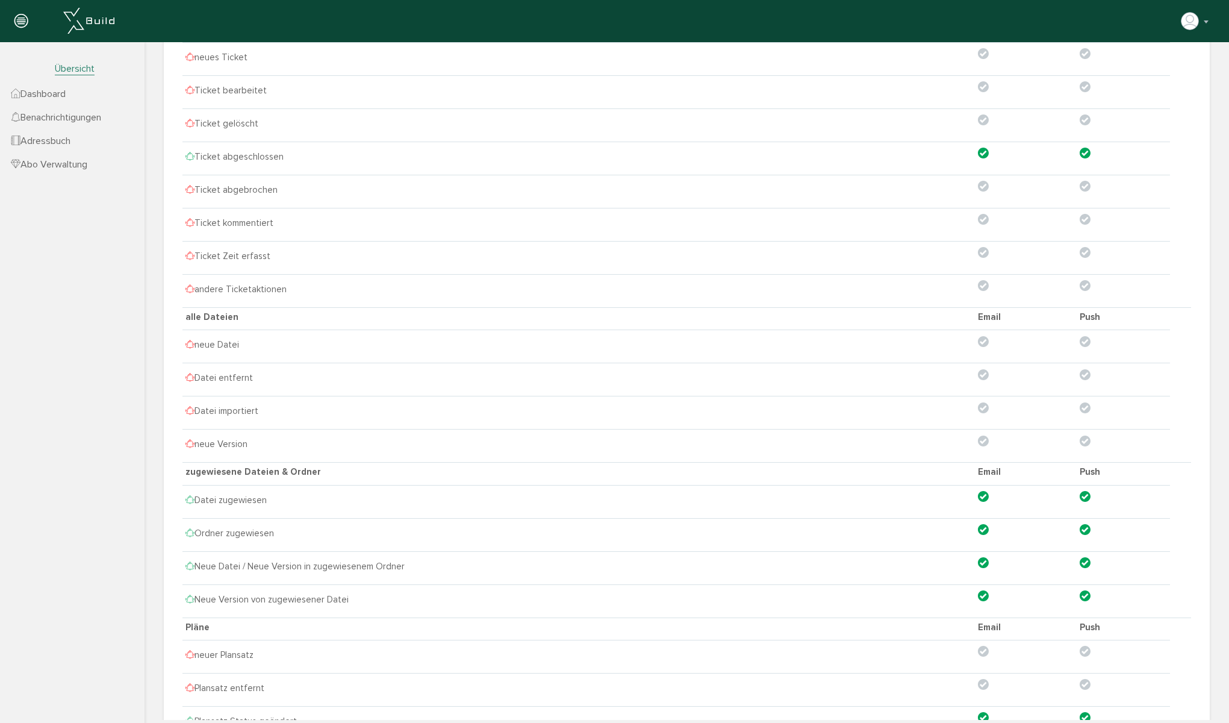
scroll to position [964, 0]
click at [192, 497] on icon at bounding box center [190, 496] width 9 height 11
click at [217, 531] on td "Ordner zugewiesen" at bounding box center [579, 529] width 793 height 30
click at [219, 561] on td "Neue Datei / Neue Version in zugewiesenem Ordner" at bounding box center [579, 563] width 793 height 30
click at [187, 565] on icon at bounding box center [190, 562] width 9 height 11
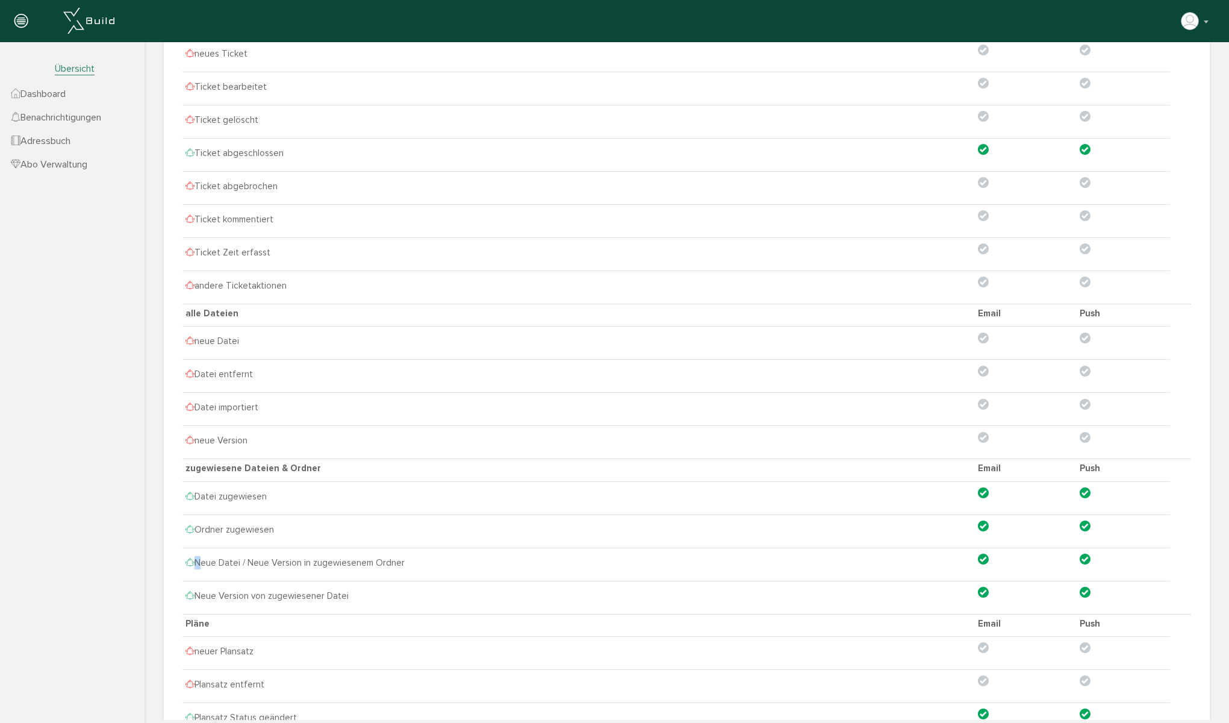
click at [187, 565] on icon at bounding box center [190, 562] width 9 height 11
click at [190, 596] on icon at bounding box center [190, 595] width 9 height 11
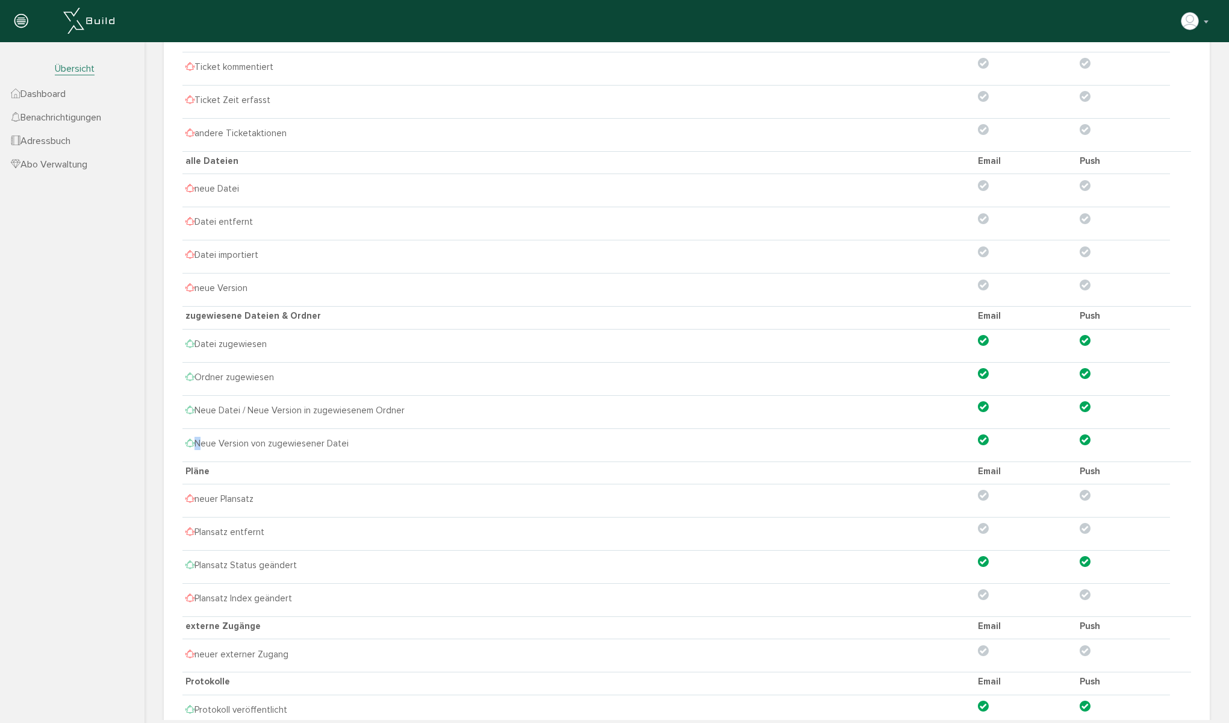
scroll to position [1134, 0]
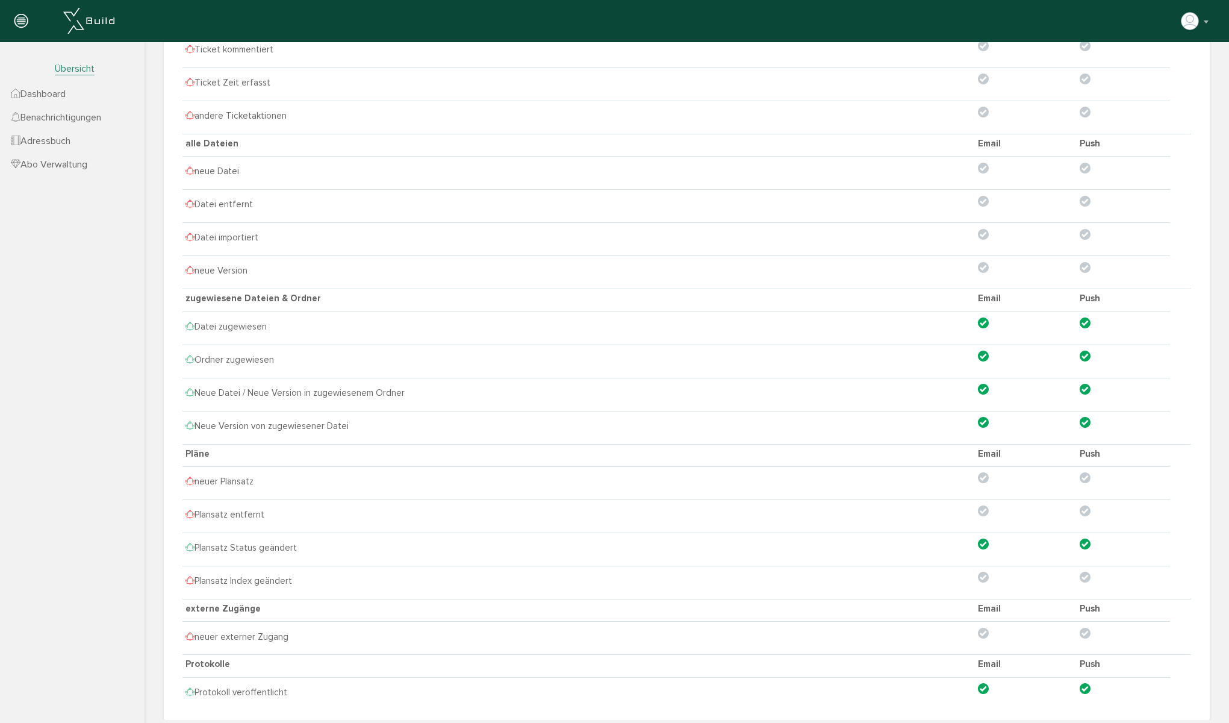
click at [437, 537] on td "Plansatz Status geändert" at bounding box center [579, 547] width 793 height 30
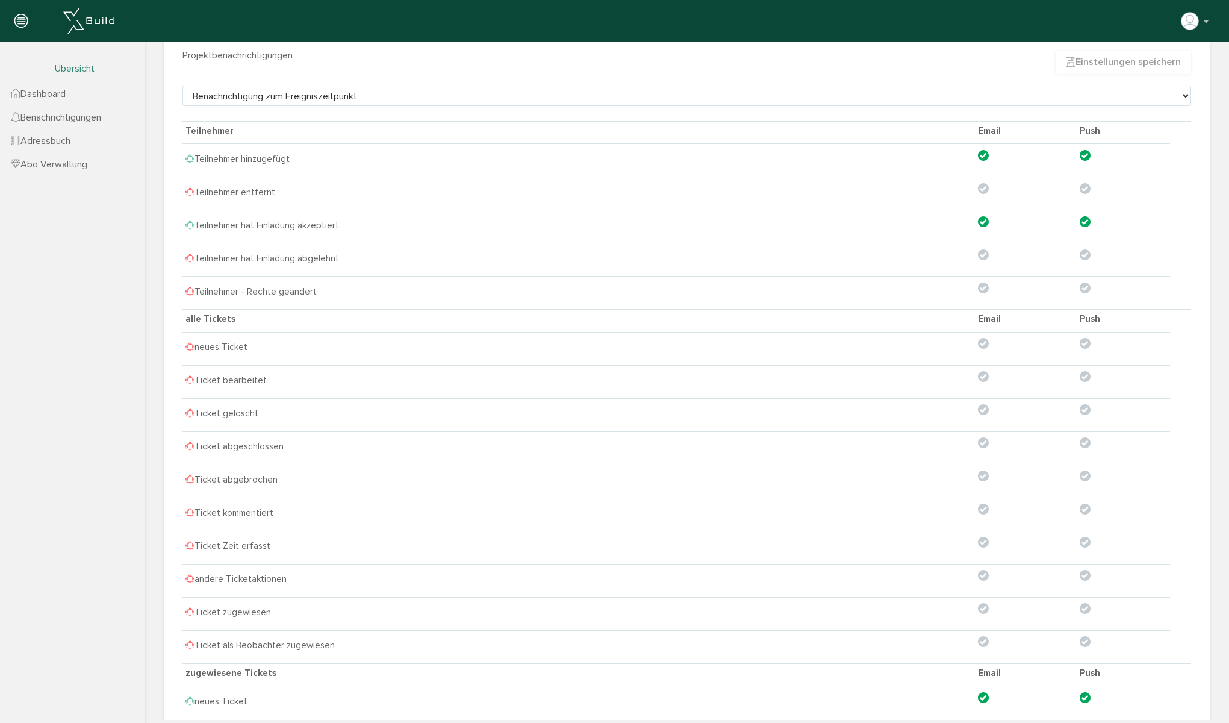
scroll to position [0, 0]
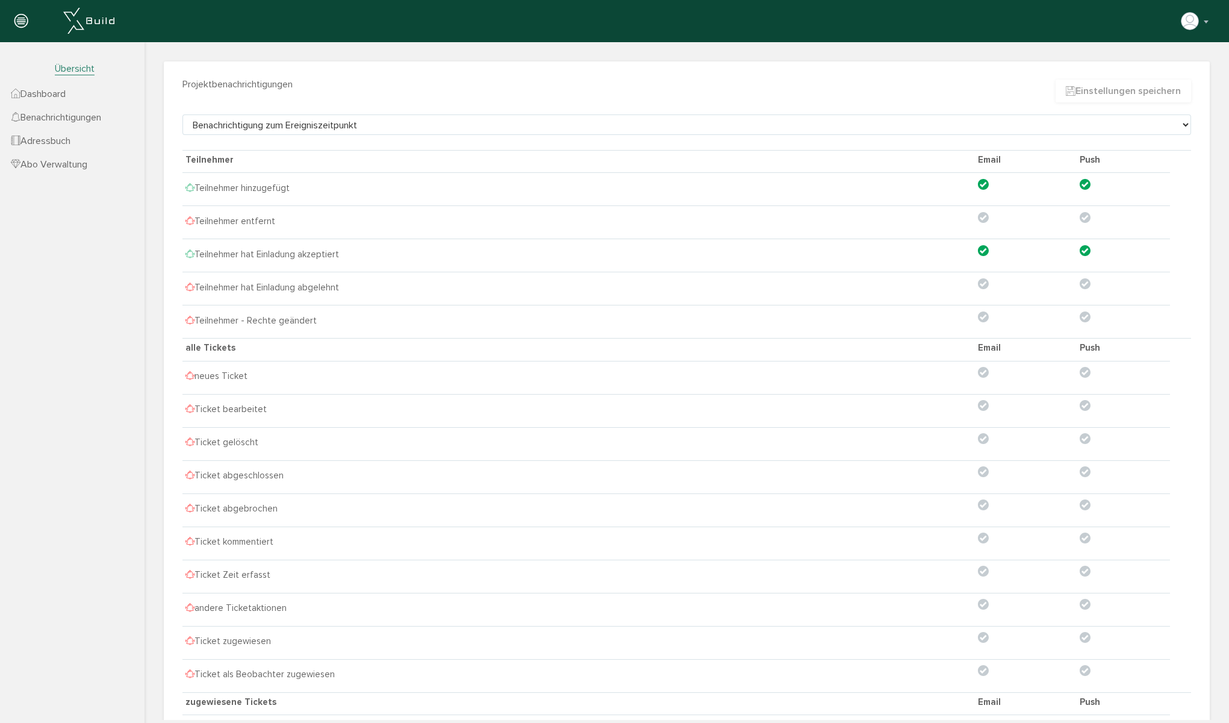
click at [43, 93] on span "Dashboard" at bounding box center [38, 94] width 55 height 12
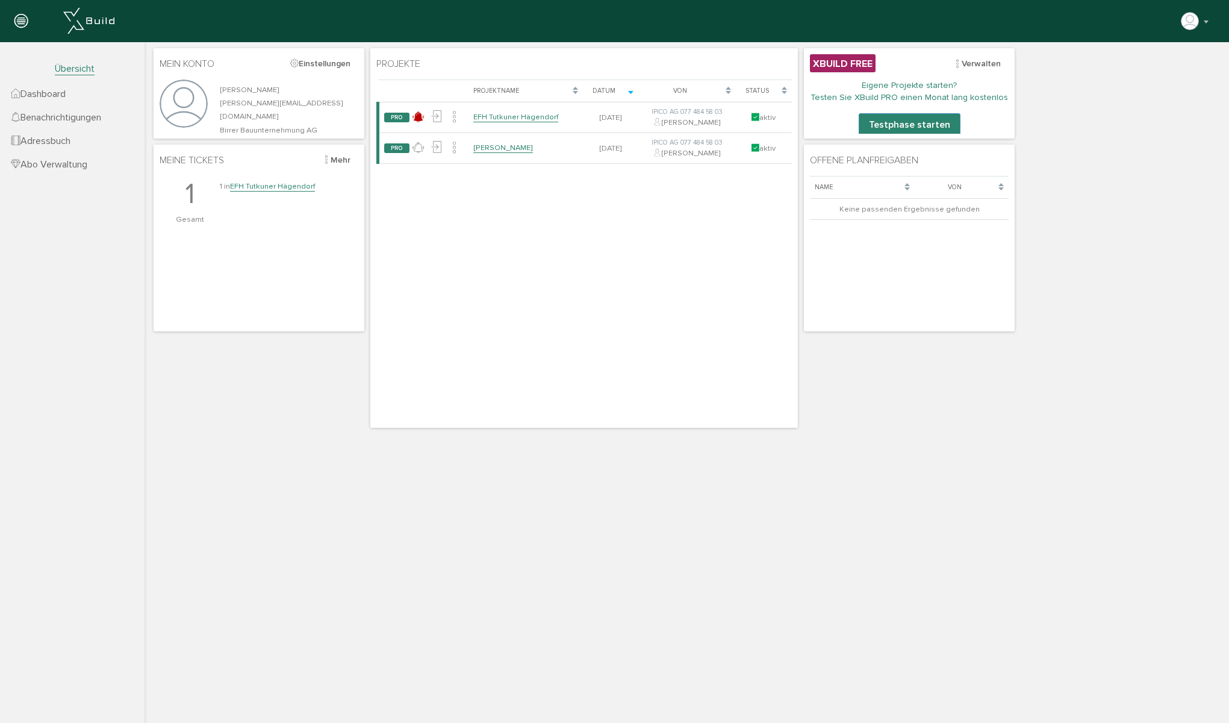
click at [1178, 216] on div "Mein Konto Einstellungen Lukas Meier lukasmeier@birrer-bau.ch Birrer Bauunterne…" at bounding box center [687, 237] width 1073 height 385
